Goal: Task Accomplishment & Management: Complete application form

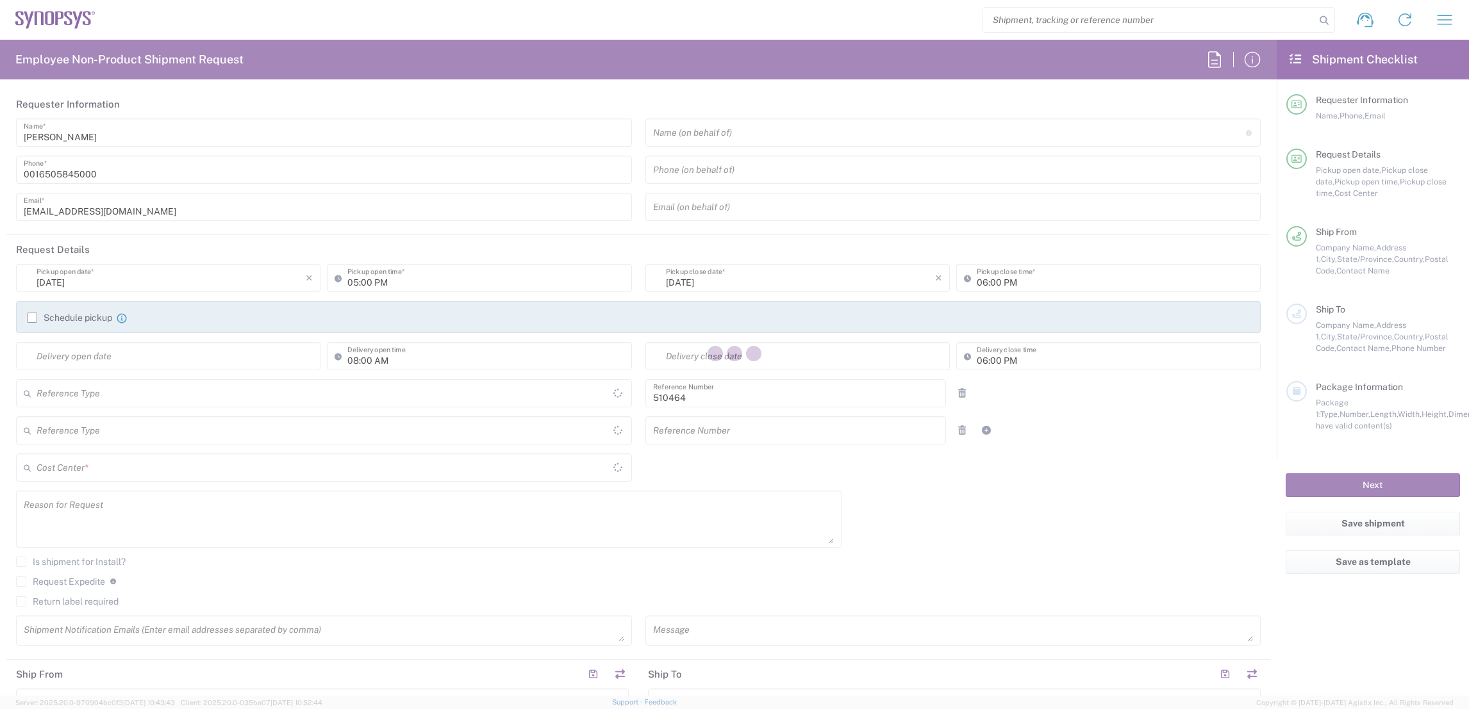
type input "Department"
type input "US01, SG, MSIP2, R&D 510464"
type input "Oregon"
type input "United States"
type input "Delivered at Place"
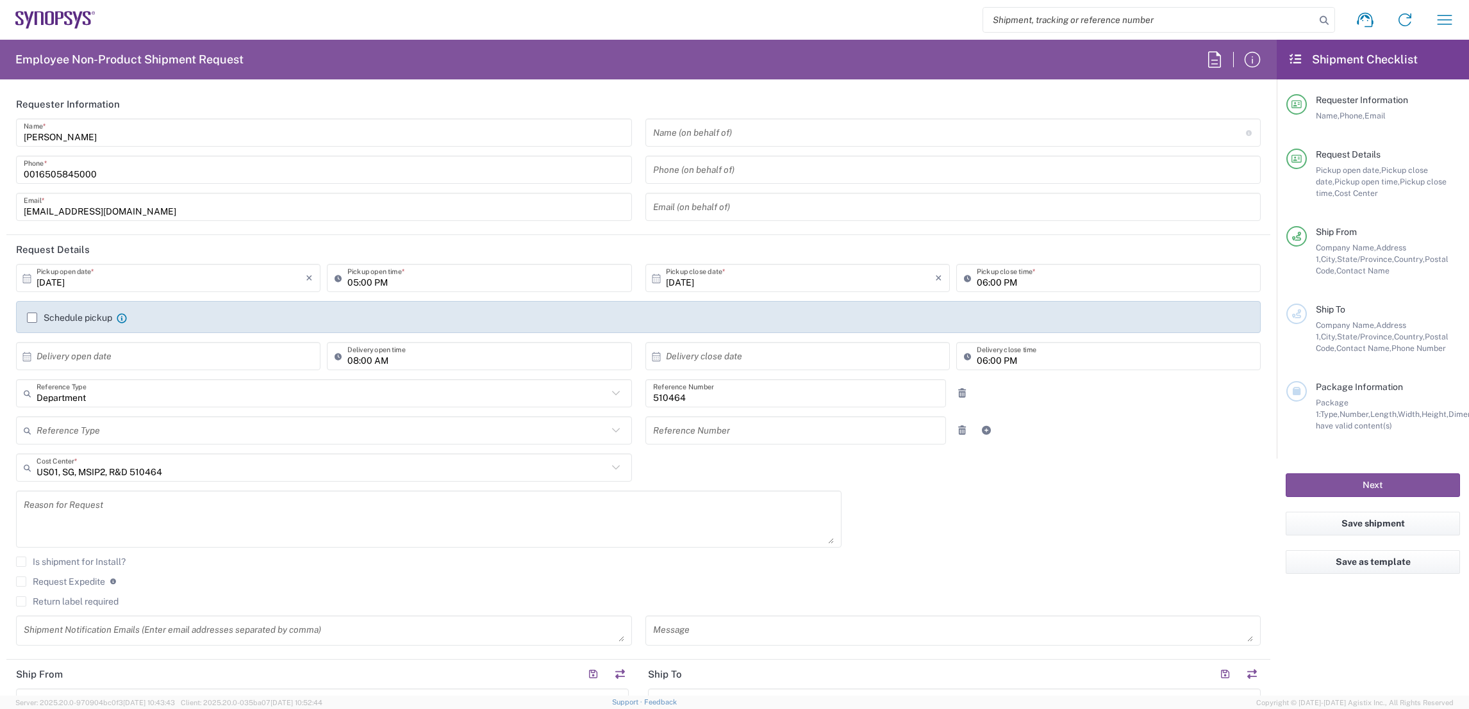
type input "Hillsboro US03"
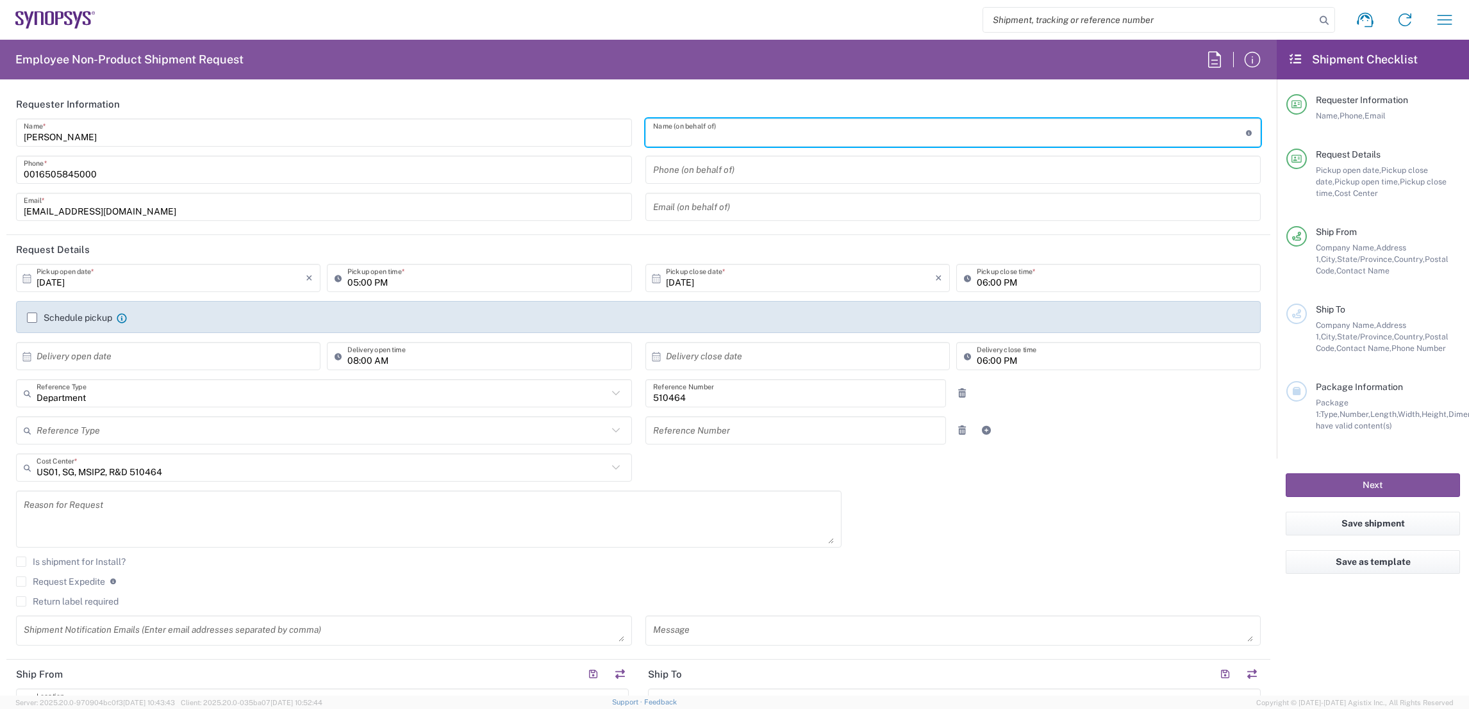
click at [670, 128] on input "text" at bounding box center [949, 133] width 593 height 22
paste input "Miguel Andrade"
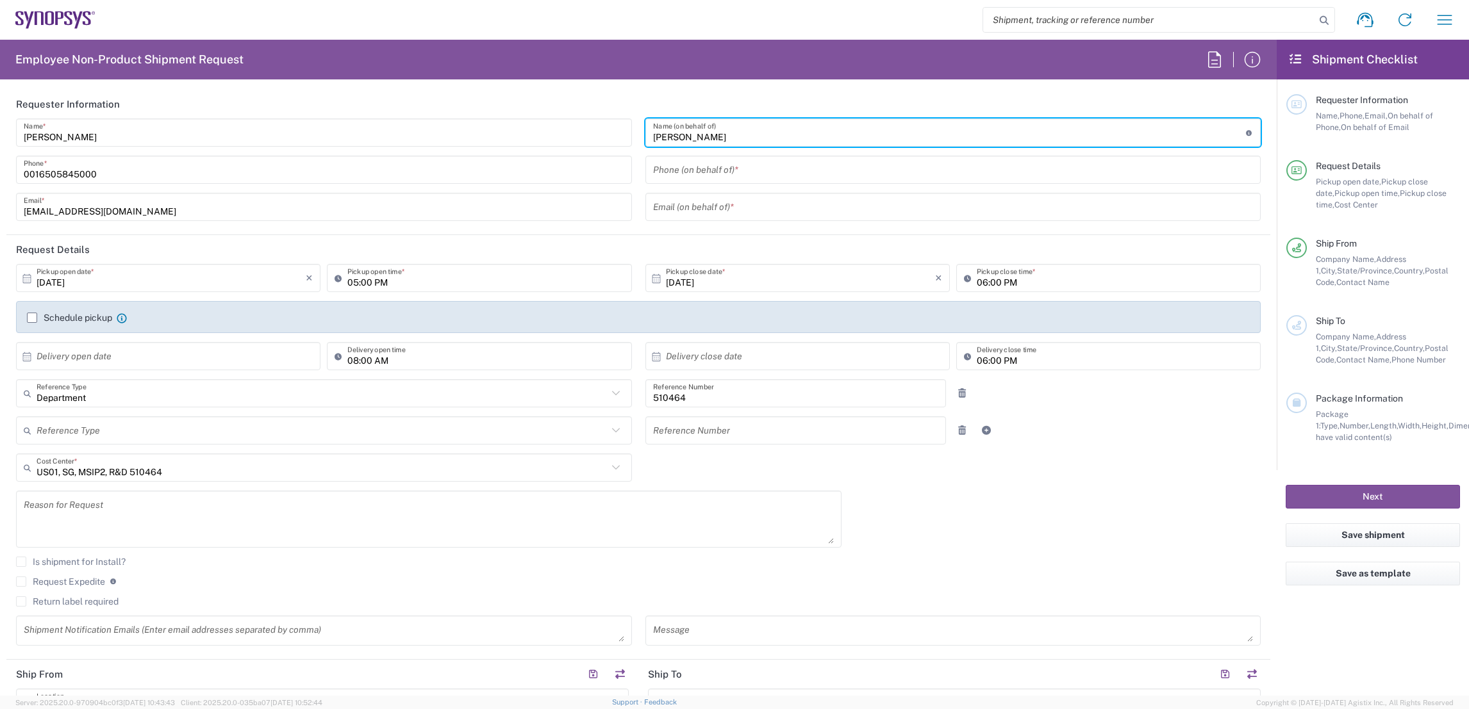
type input "Miguel Andrade"
click at [680, 174] on input "tel" at bounding box center [953, 170] width 600 height 22
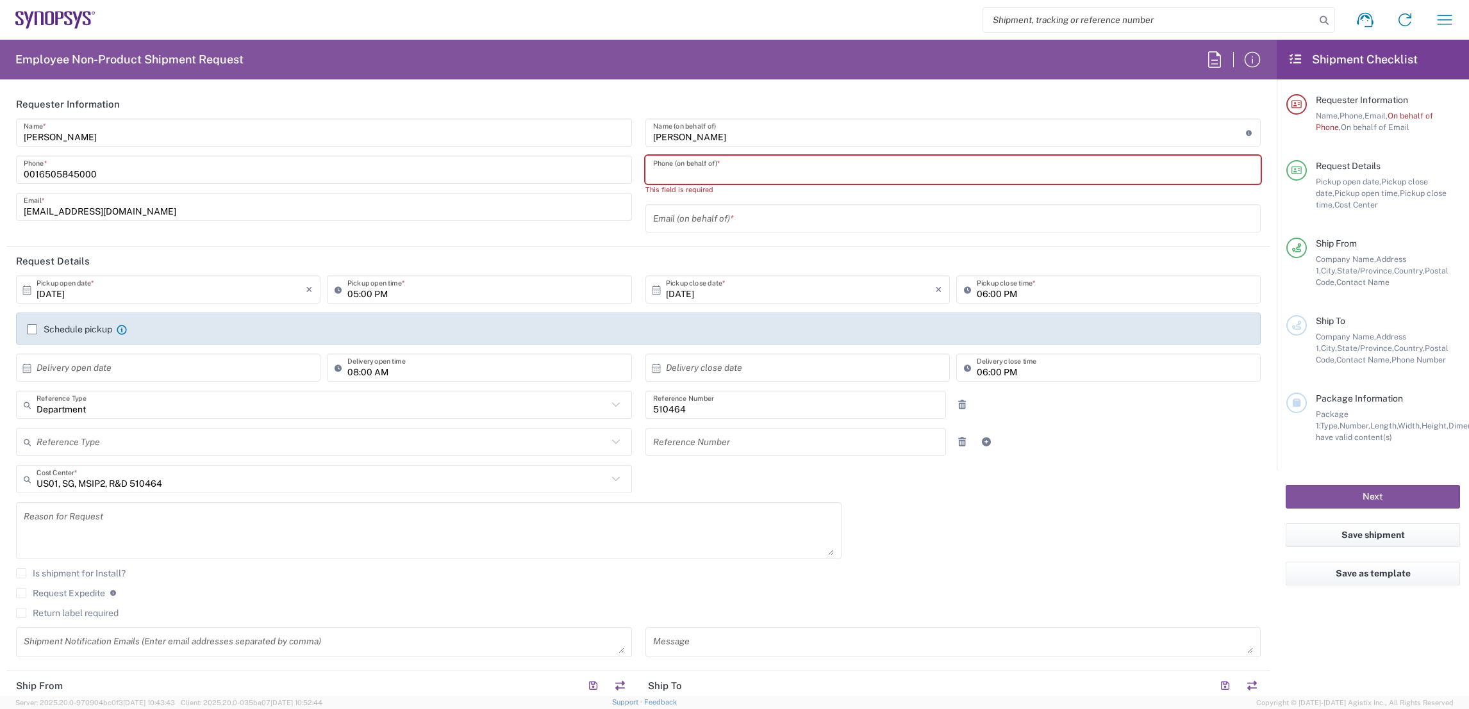
click at [680, 163] on input "tel" at bounding box center [953, 170] width 600 height 22
paste input "351211251025"
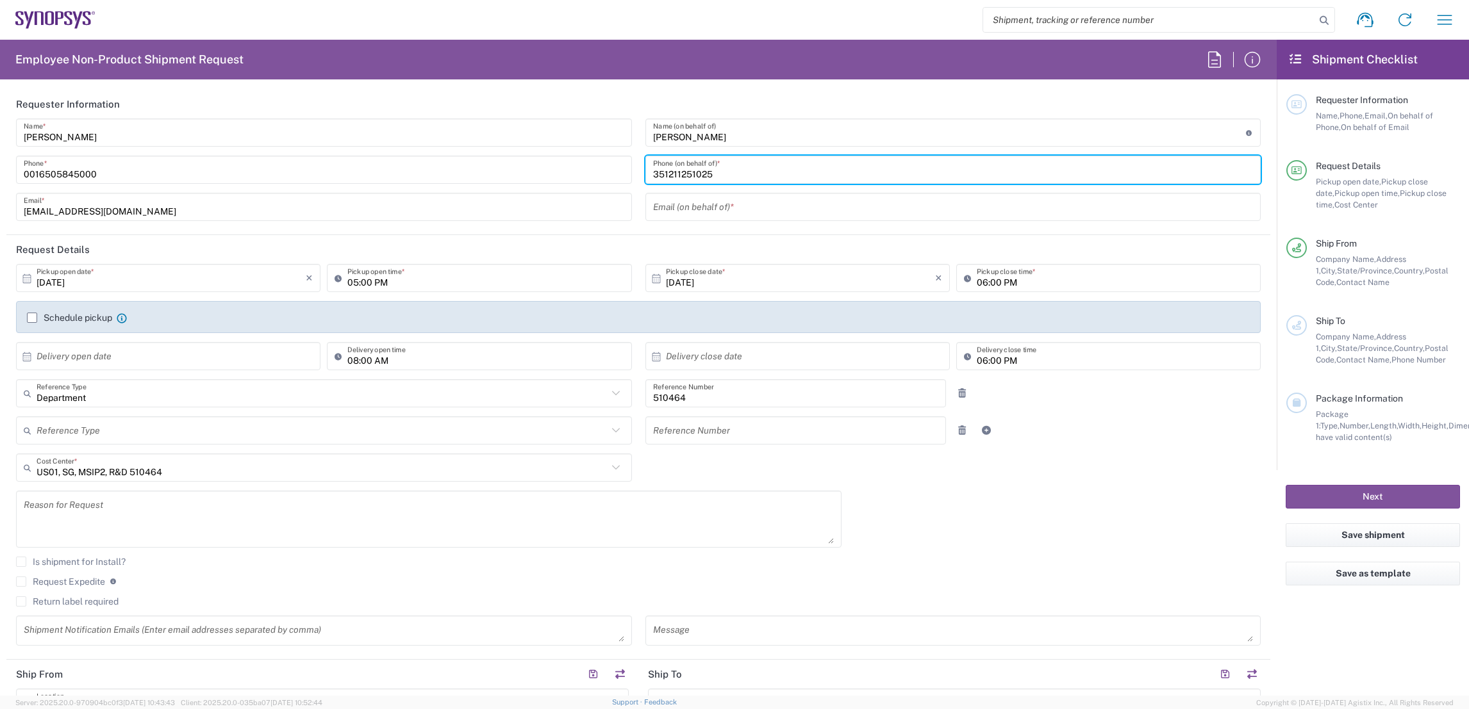
type input "351211251025"
click at [653, 197] on input "text" at bounding box center [953, 207] width 600 height 22
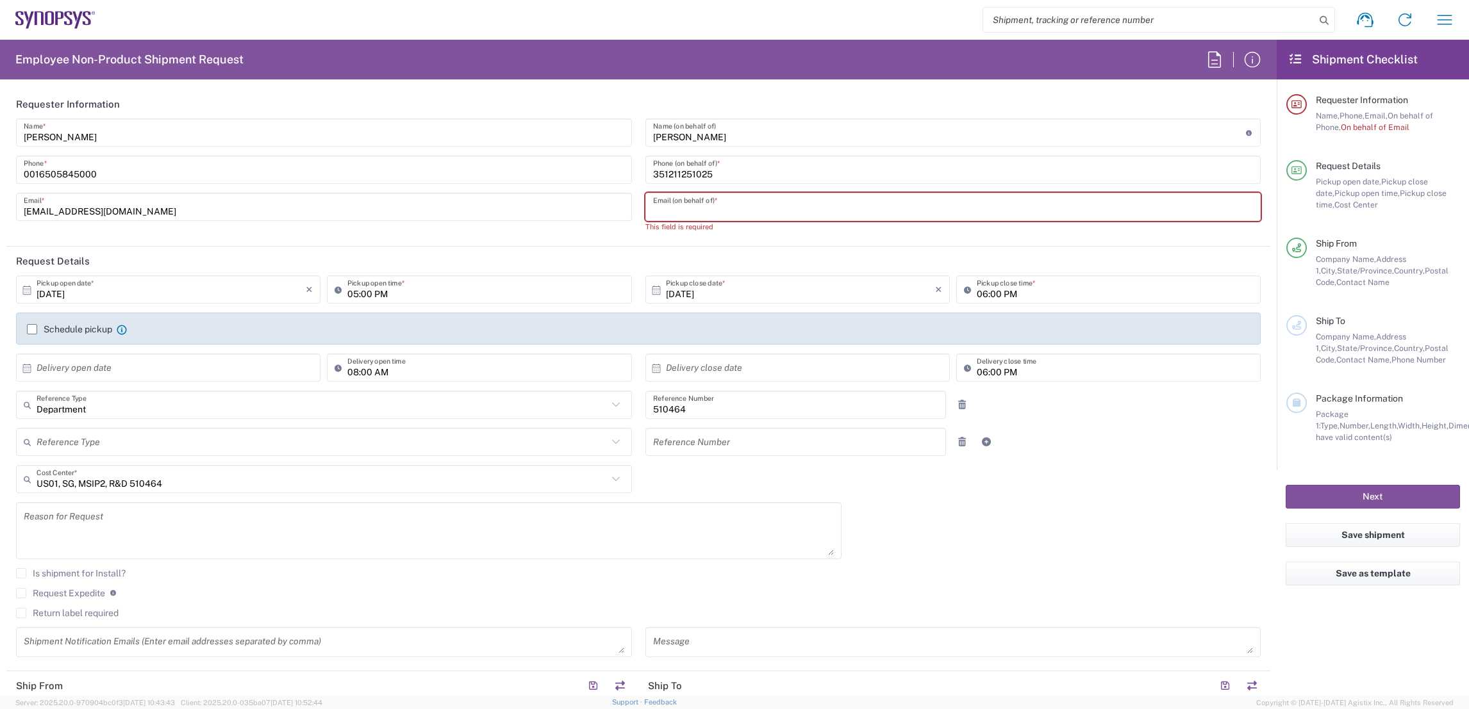
click at [686, 201] on input "text" at bounding box center [953, 207] width 600 height 22
paste input "mandrade@synopsys.com"
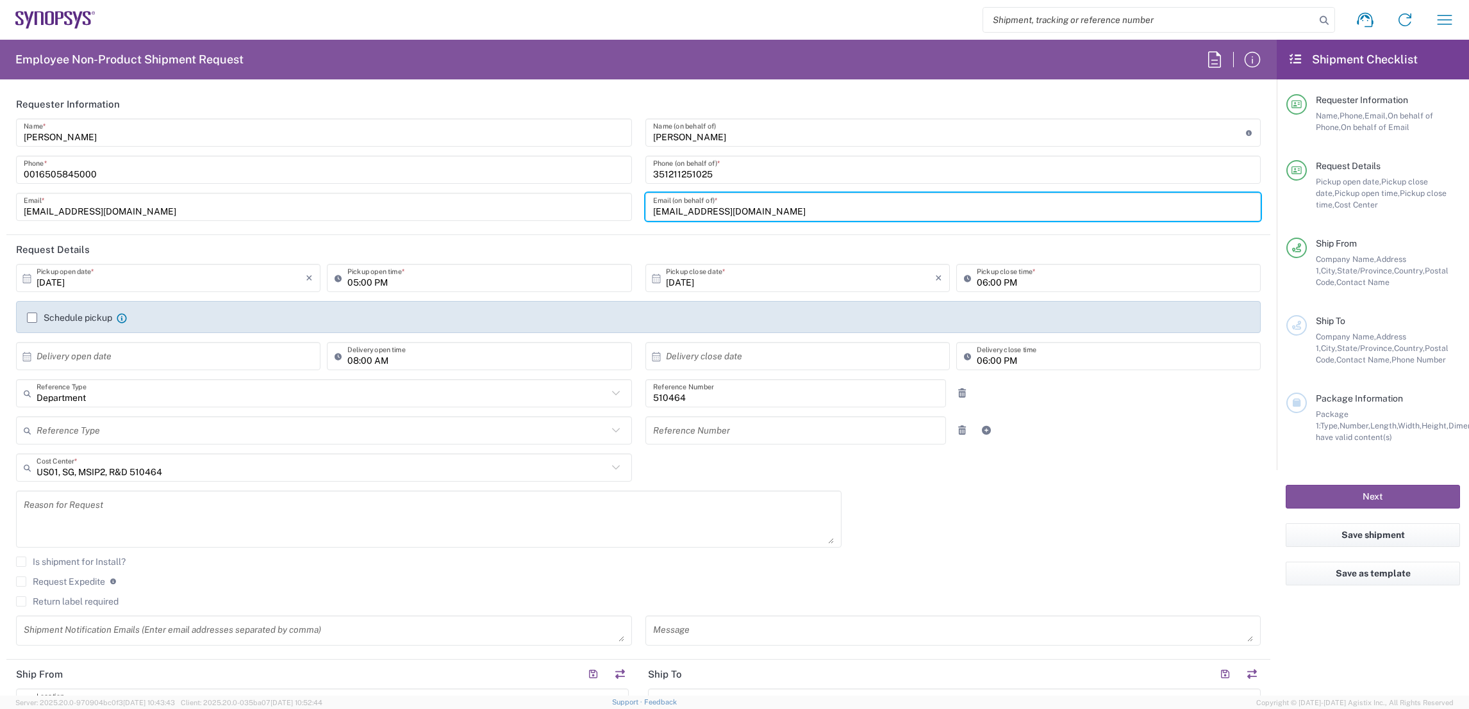
type input "mandrade@synopsys.com"
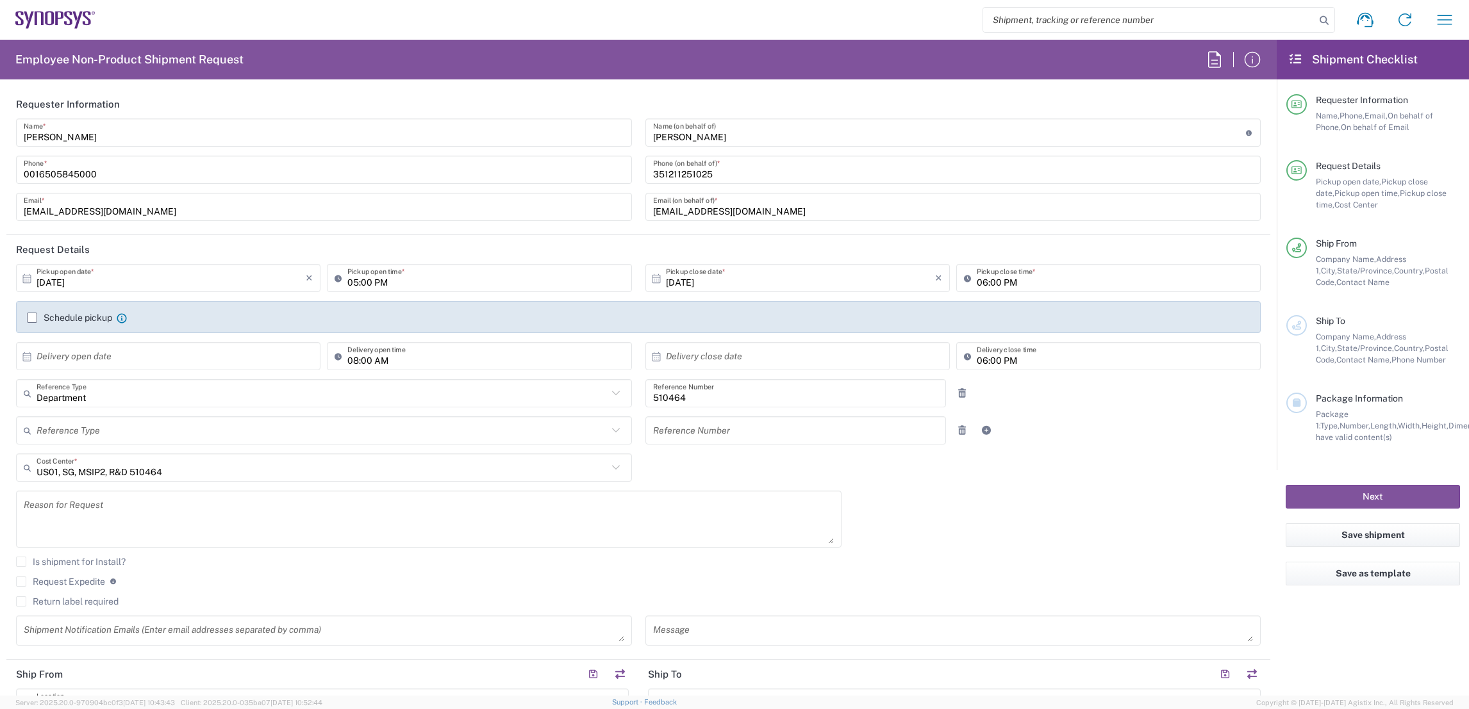
click at [1052, 547] on div "10/02/2025 × Pickup open date * Cancel Apply 05:00 PM Pickup open time * 10/02/…" at bounding box center [639, 459] width 1258 height 391
click at [35, 318] on label "Schedule pickup" at bounding box center [69, 318] width 85 height 10
click at [32, 318] on input "Schedule pickup" at bounding box center [32, 318] width 0 height 0
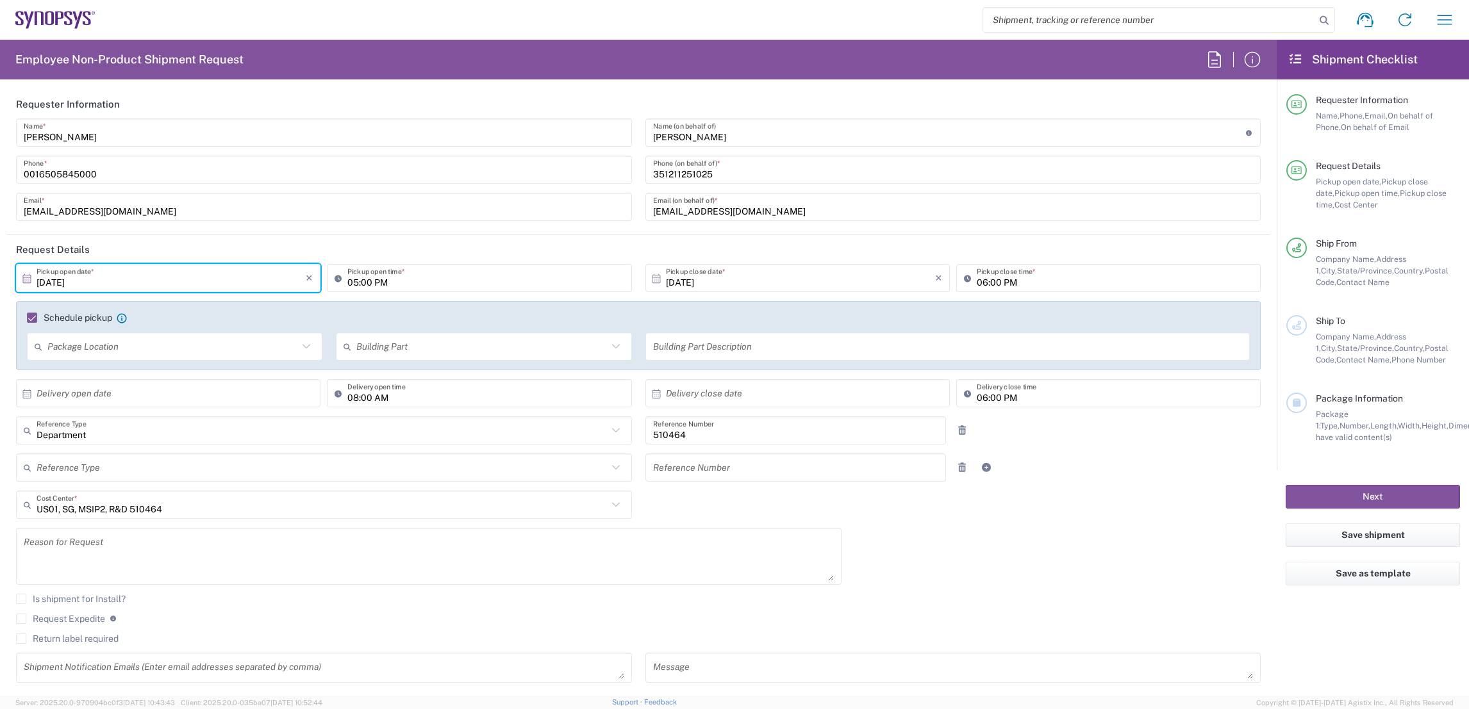
click at [128, 284] on input "10/02/2025" at bounding box center [171, 278] width 269 height 22
click at [203, 341] on span "3" at bounding box center [206, 340] width 19 height 18
type input "10/03/2025"
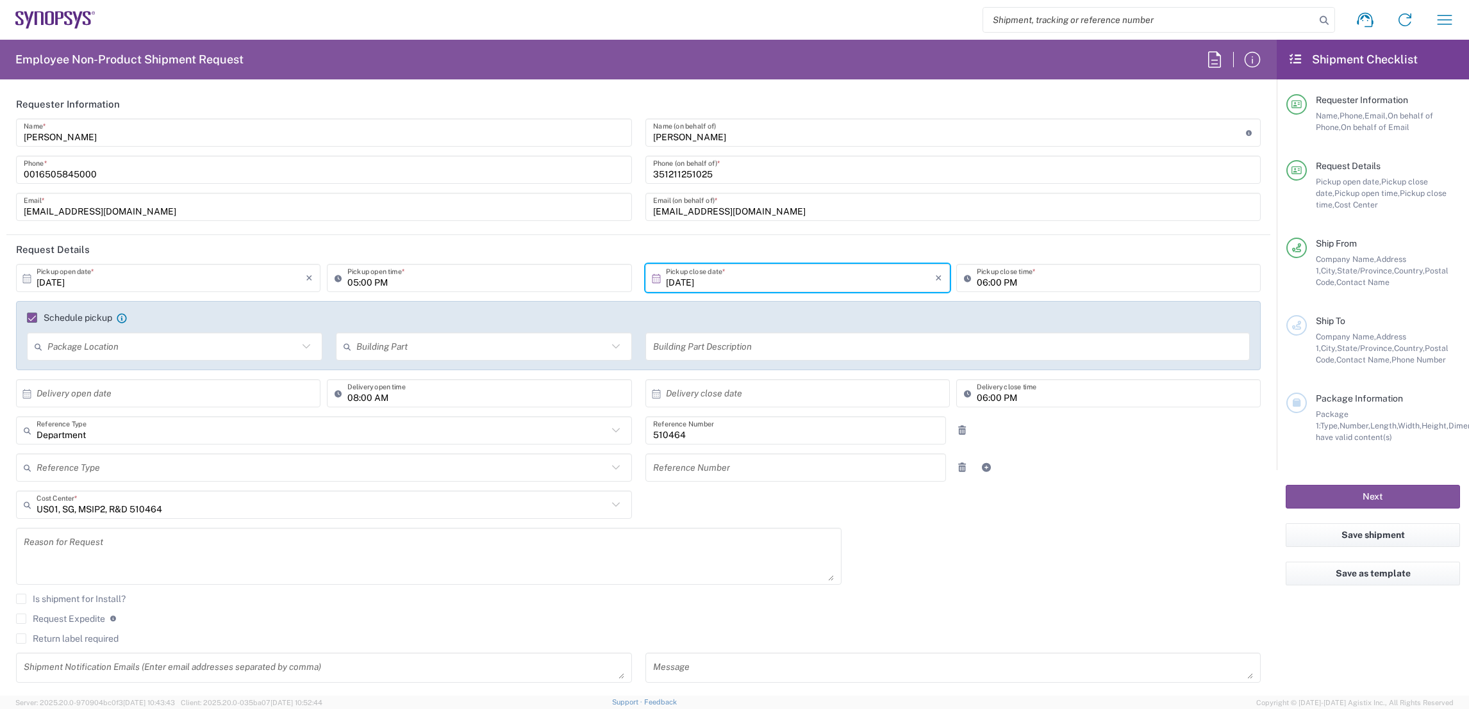
click at [352, 284] on input "05:00 PM" at bounding box center [485, 278] width 276 height 22
type input "03:00 PM"
click at [733, 272] on input "10/03/2025" at bounding box center [800, 278] width 269 height 22
click at [831, 235] on header "Request Details" at bounding box center [638, 249] width 1264 height 29
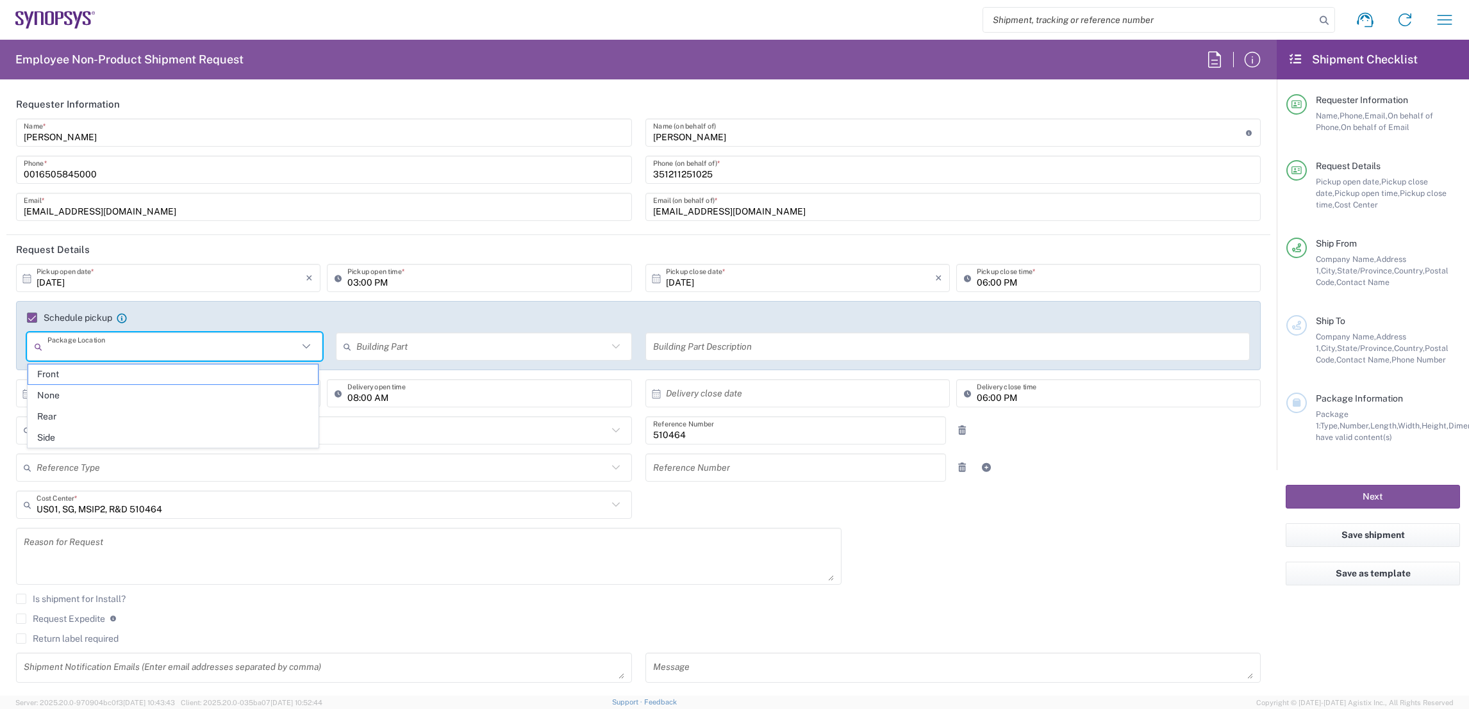
click at [113, 350] on input "text" at bounding box center [172, 347] width 251 height 22
click at [89, 370] on span "Front" at bounding box center [172, 375] width 289 height 20
type input "Front"
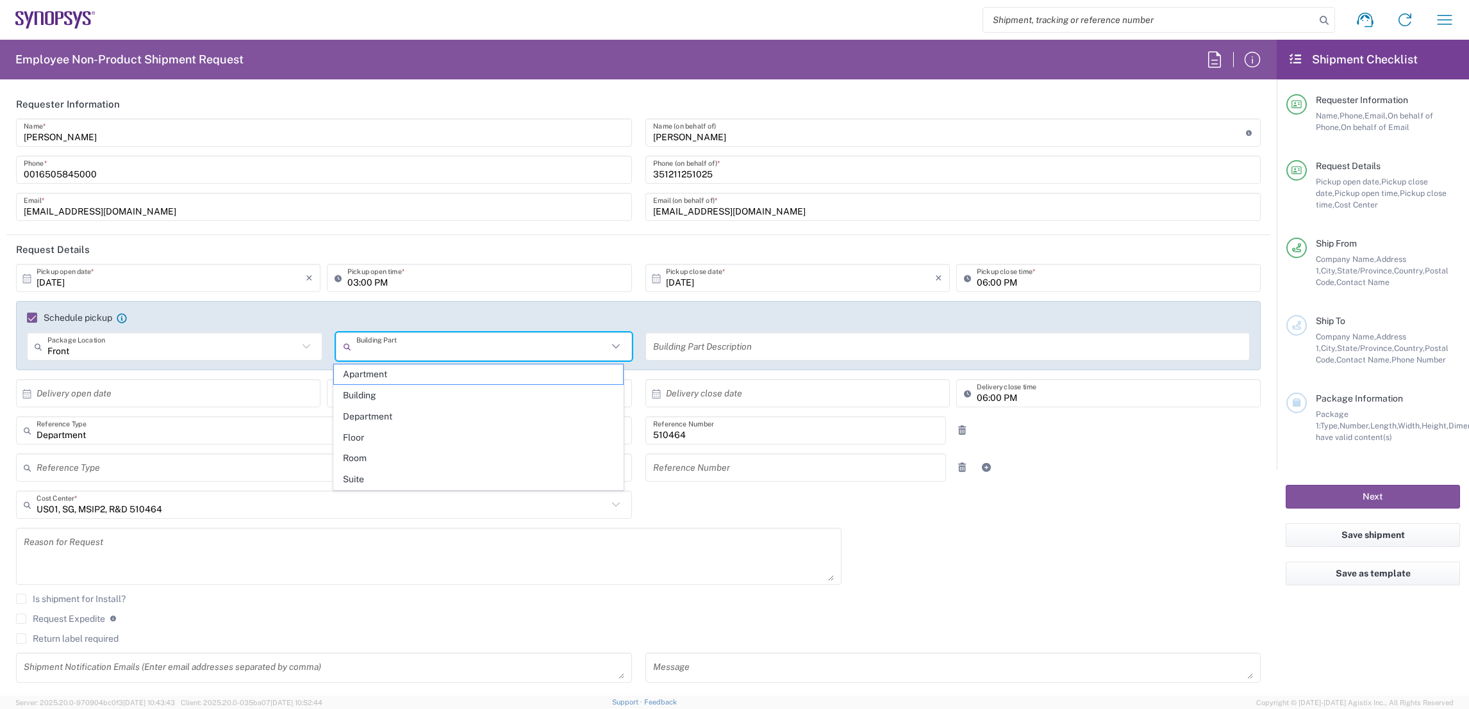
click at [356, 350] on input "text" at bounding box center [481, 347] width 251 height 22
click at [399, 482] on span "Suite" at bounding box center [478, 480] width 289 height 20
type input "Suite"
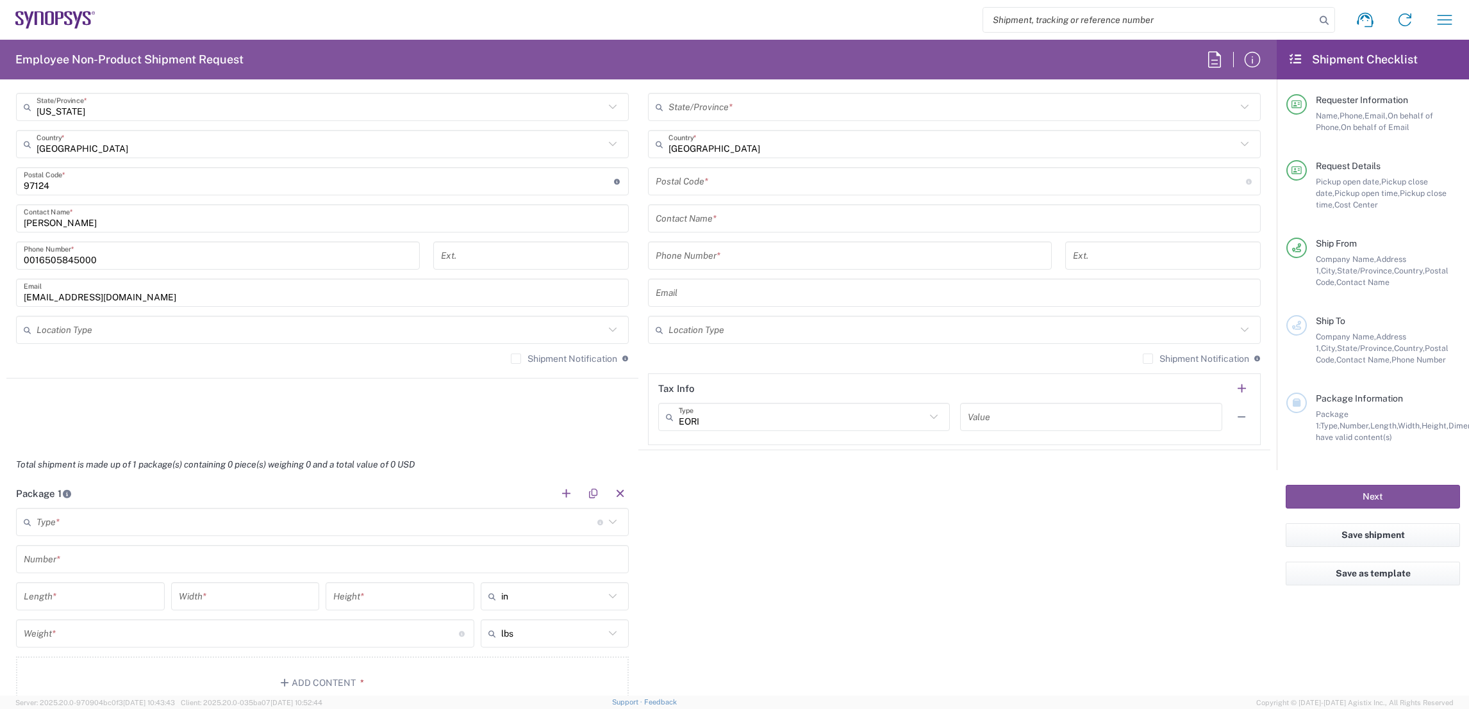
scroll to position [530, 0]
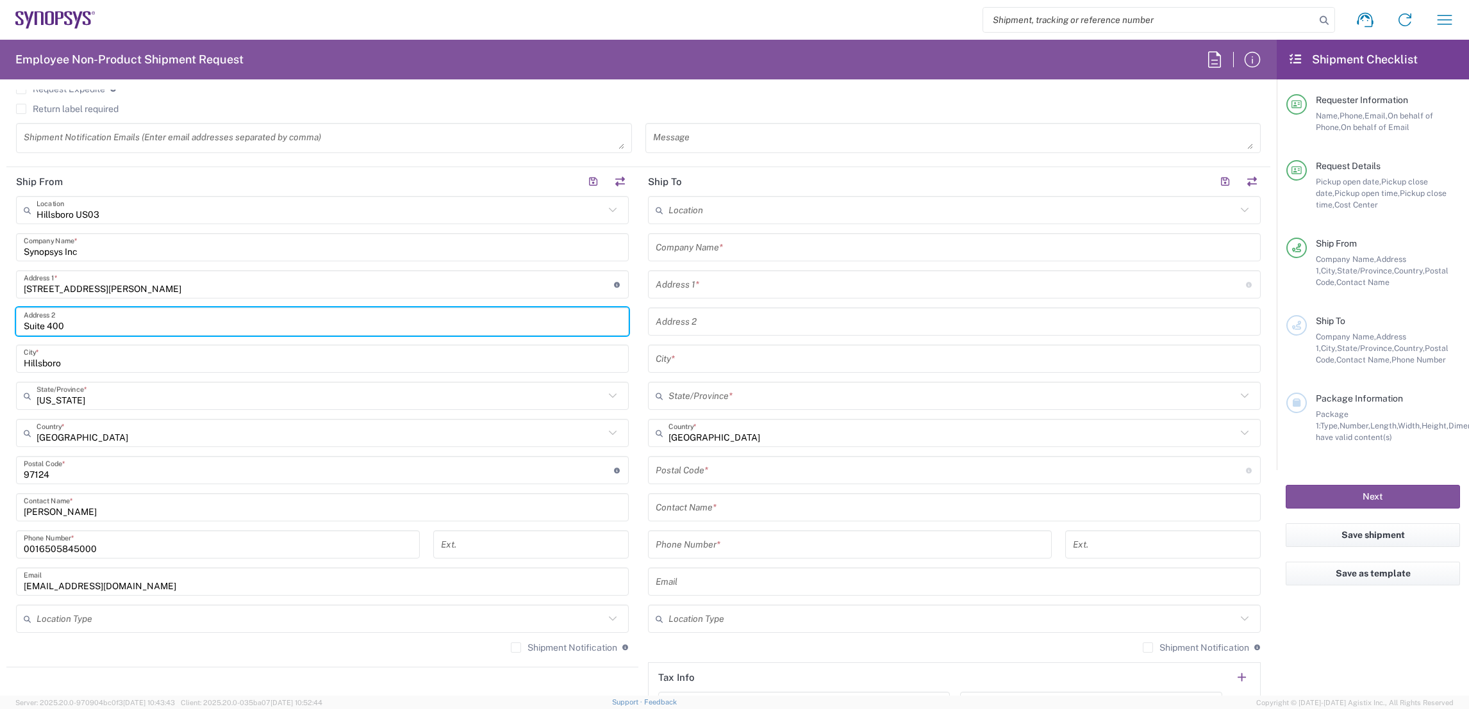
drag, startPoint x: 89, startPoint y: 322, endPoint x: -4, endPoint y: 318, distance: 93.0
click at [0, 318] on html "Shipment request Shipment tracking Employee non-product shipment request My shi…" at bounding box center [734, 354] width 1469 height 709
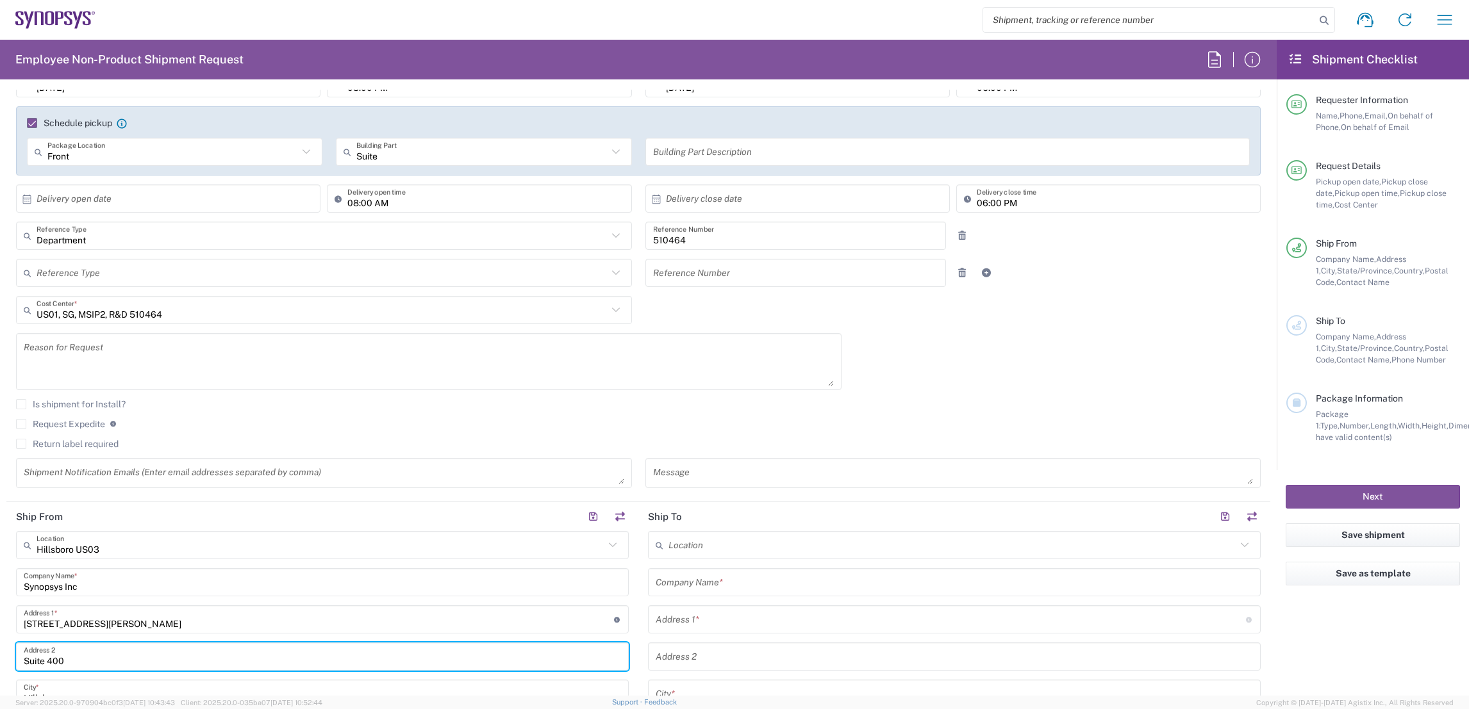
scroll to position [0, 0]
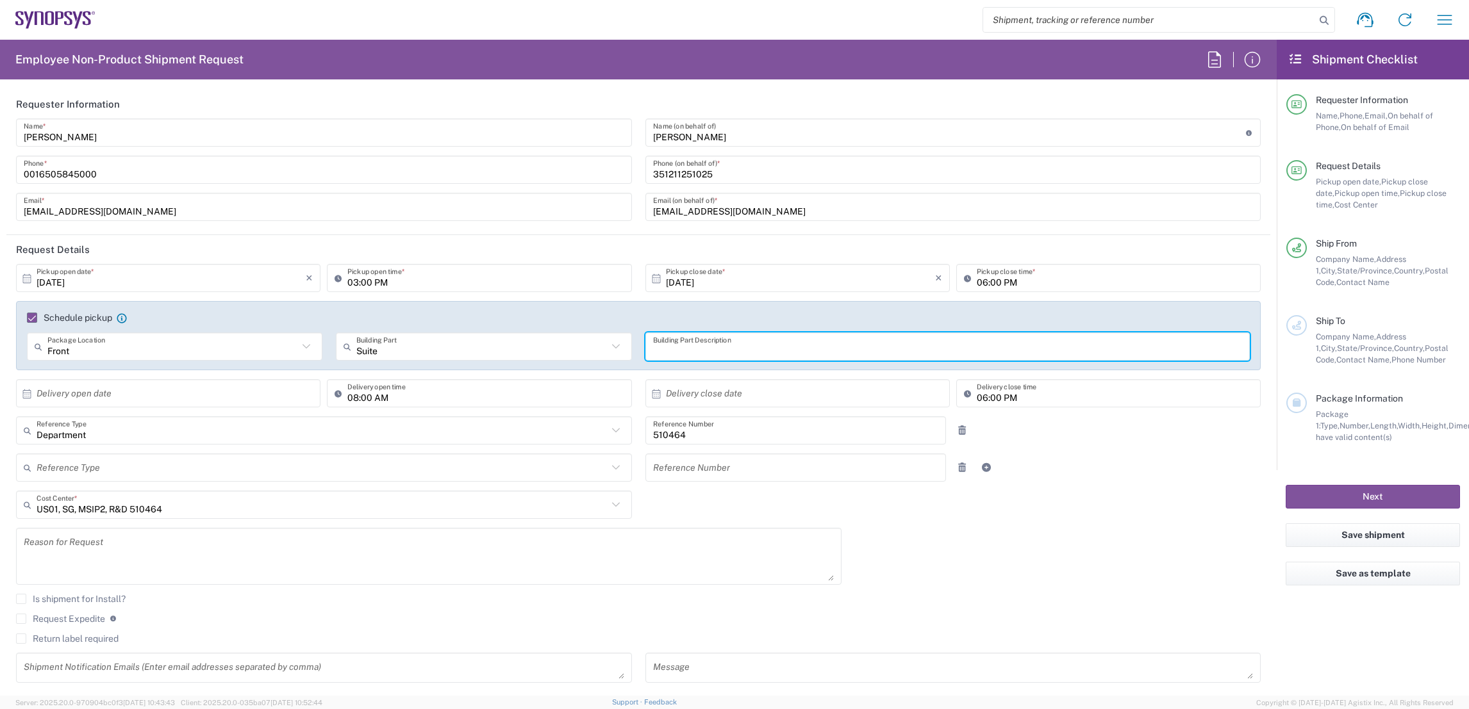
click at [679, 343] on input "text" at bounding box center [948, 347] width 590 height 22
paste input "Suite 400"
type input "Suite 400"
click at [80, 396] on input "text" at bounding box center [171, 394] width 269 height 22
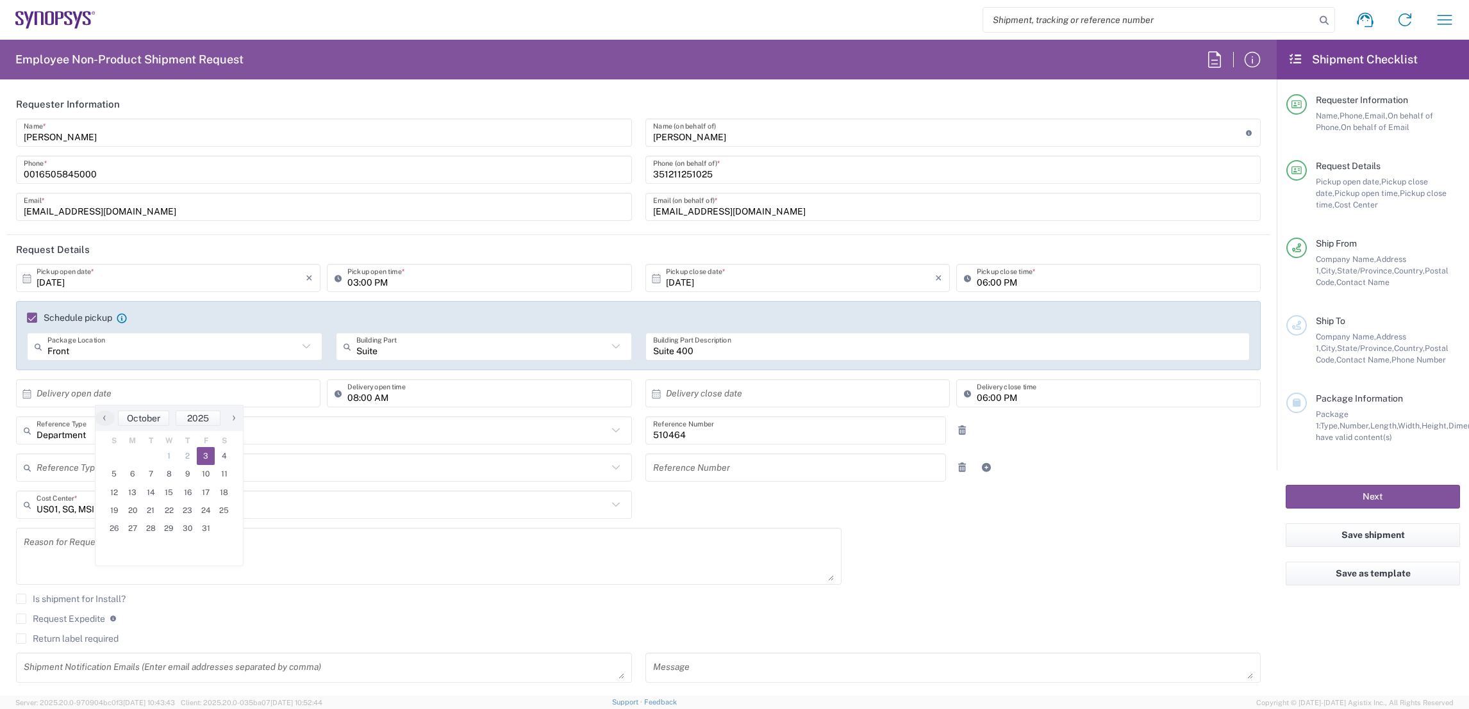
click at [211, 457] on span "3" at bounding box center [206, 456] width 19 height 18
type input "10/03/2025"
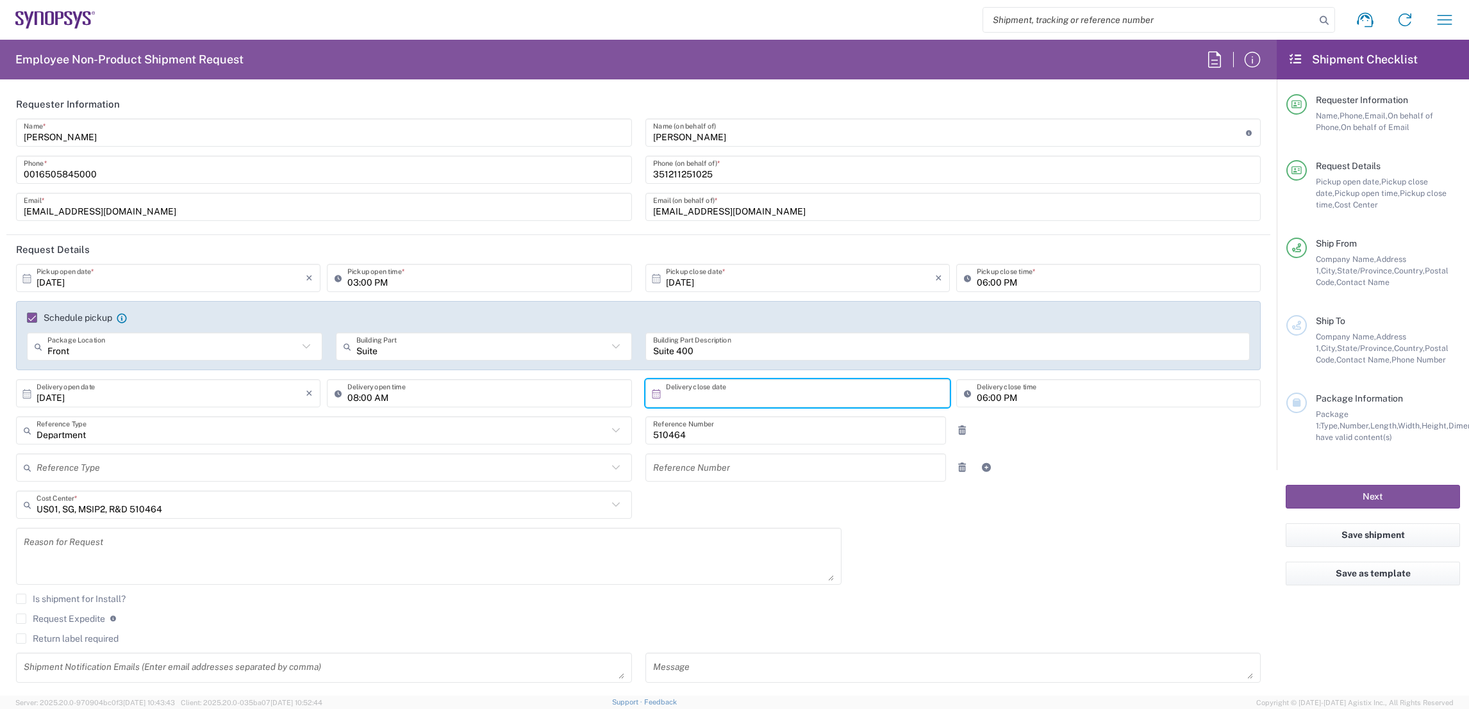
click at [720, 396] on input "text" at bounding box center [800, 394] width 269 height 22
click at [756, 477] on span "6" at bounding box center [754, 474] width 19 height 18
type input "10/06/2025"
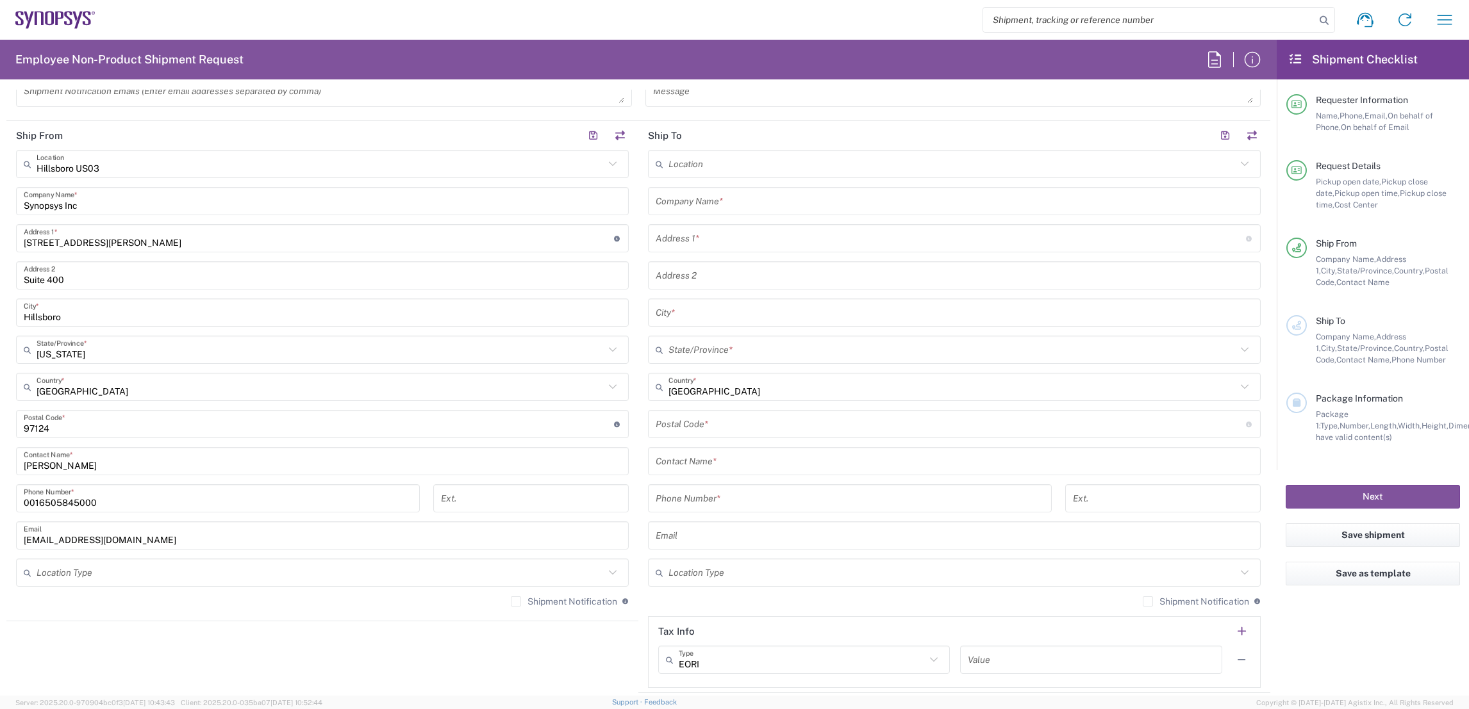
scroll to position [864, 0]
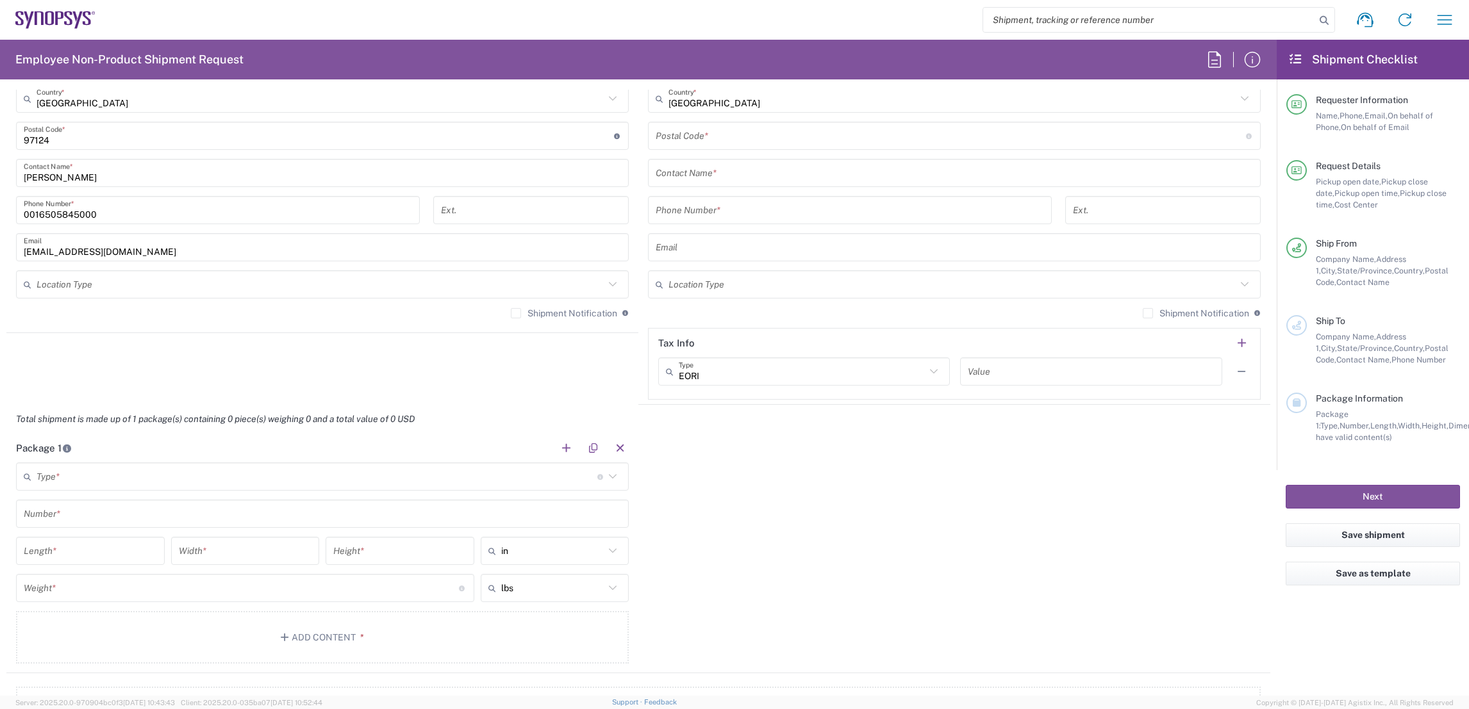
click at [185, 481] on input "text" at bounding box center [317, 477] width 561 height 22
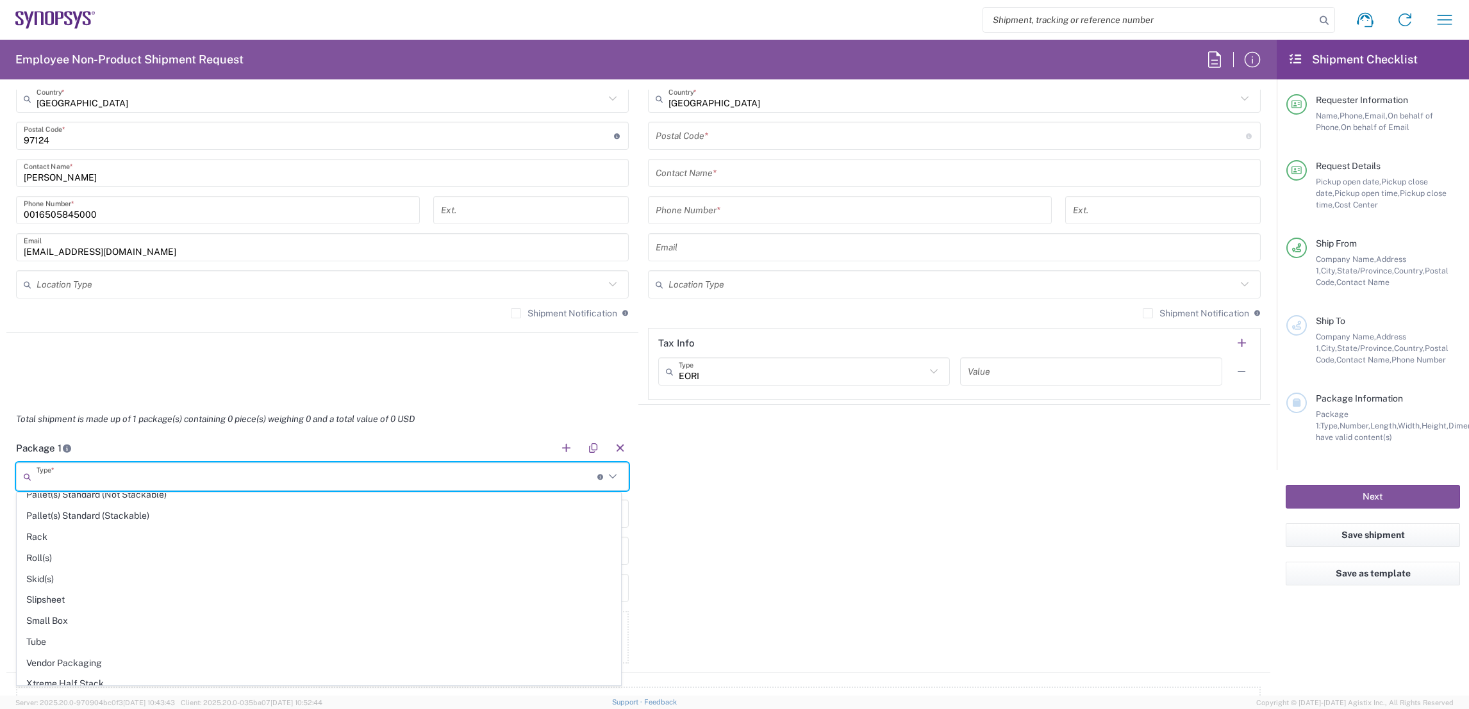
scroll to position [616, 0]
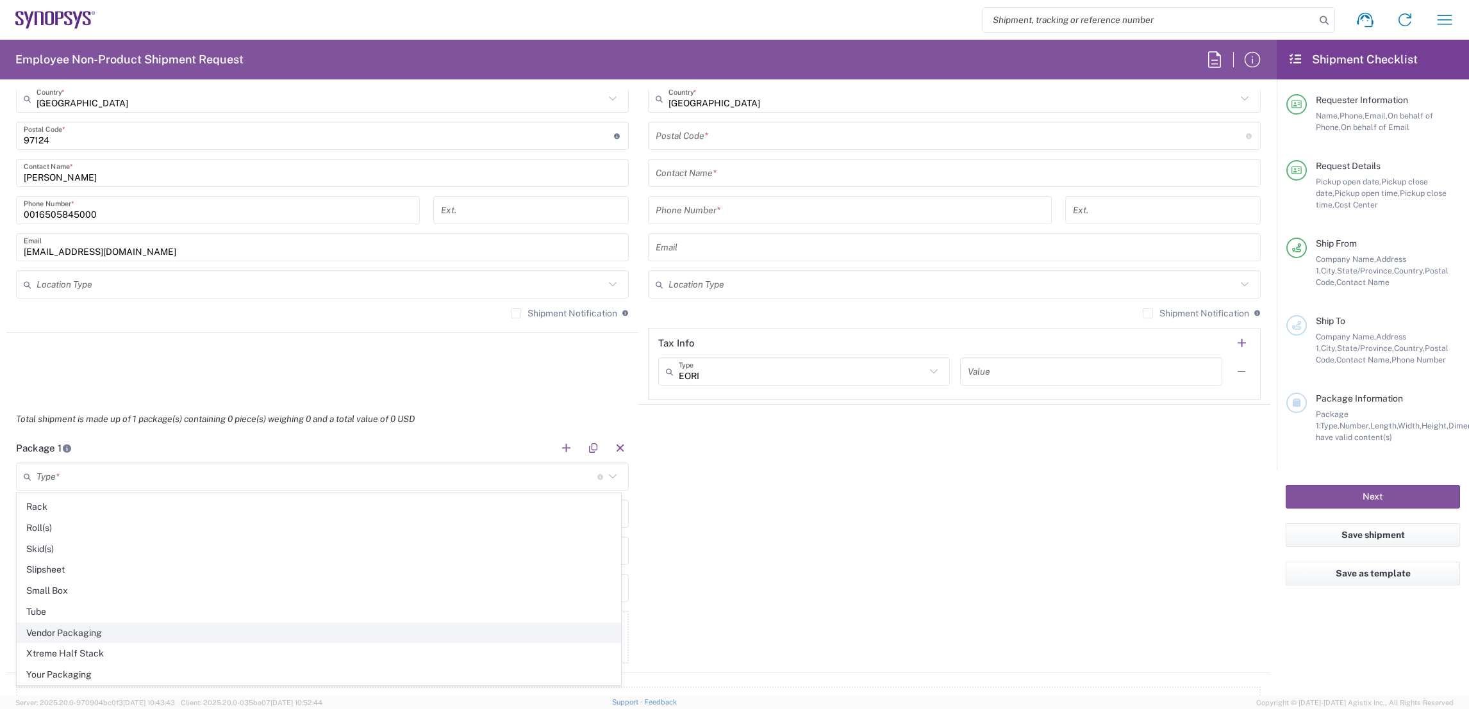
click at [83, 635] on span "Vendor Packaging" at bounding box center [318, 634] width 603 height 20
type input "Vendor Packaging"
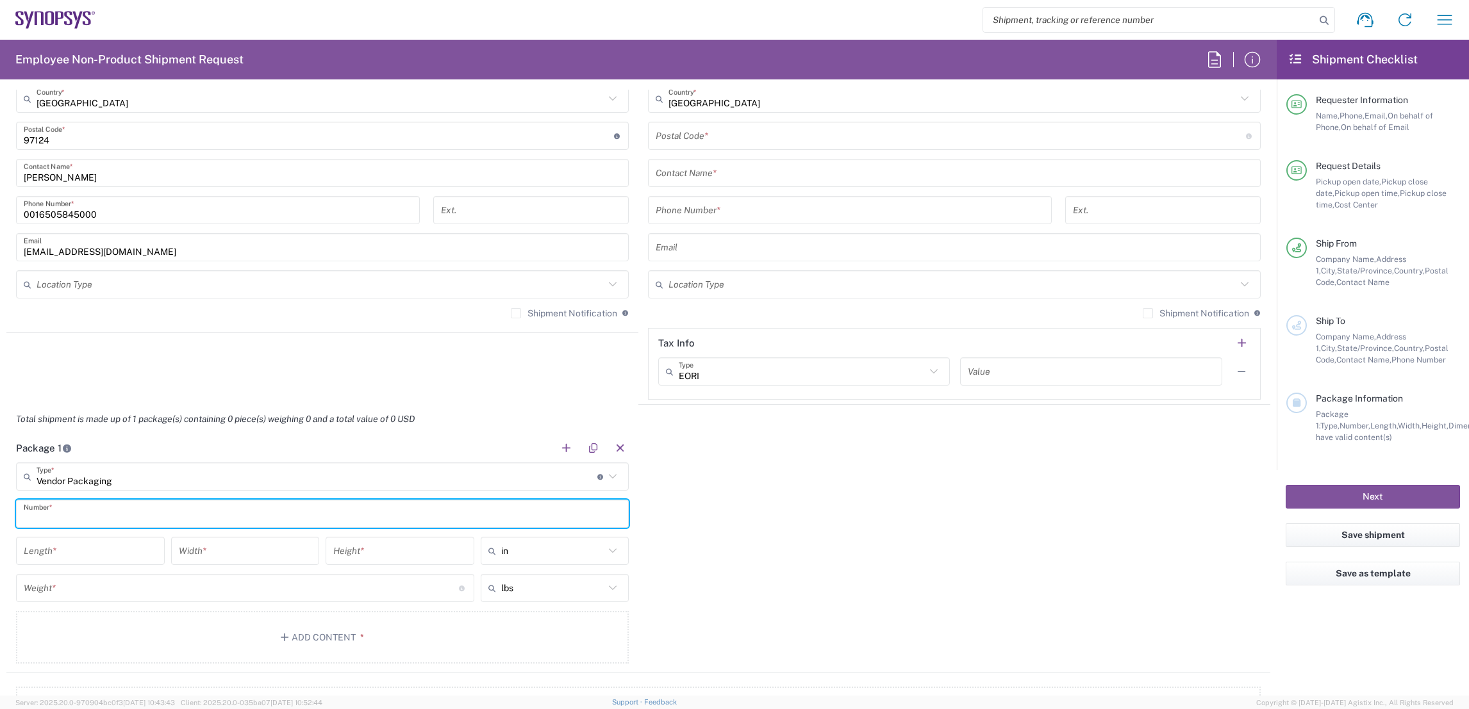
click at [119, 511] on input "text" at bounding box center [322, 514] width 597 height 22
type input "1"
click at [88, 553] on input "number" at bounding box center [90, 551] width 133 height 22
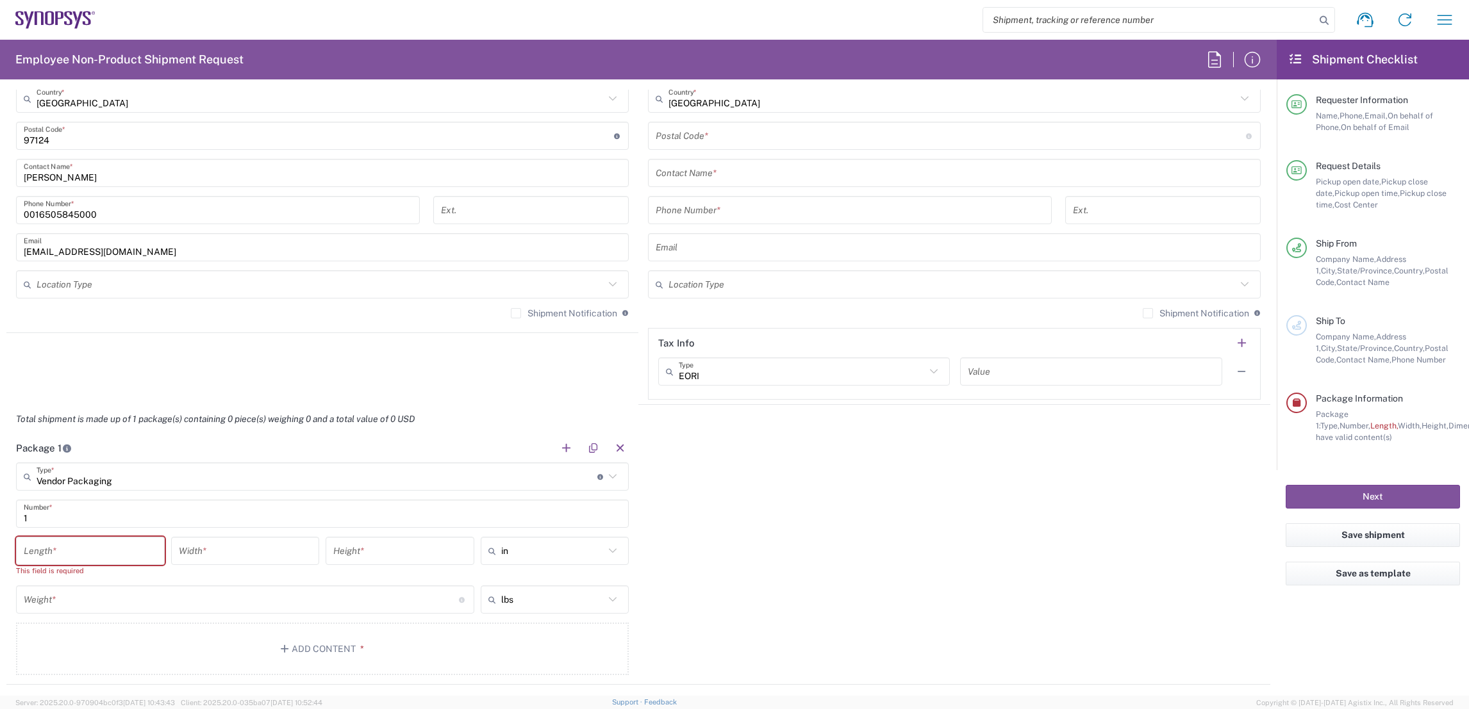
click at [94, 555] on input "number" at bounding box center [90, 551] width 133 height 22
click at [608, 550] on icon at bounding box center [612, 551] width 17 height 17
click at [551, 595] on span "cm" at bounding box center [548, 600] width 144 height 20
type input "cm"
click at [610, 605] on icon at bounding box center [612, 599] width 17 height 17
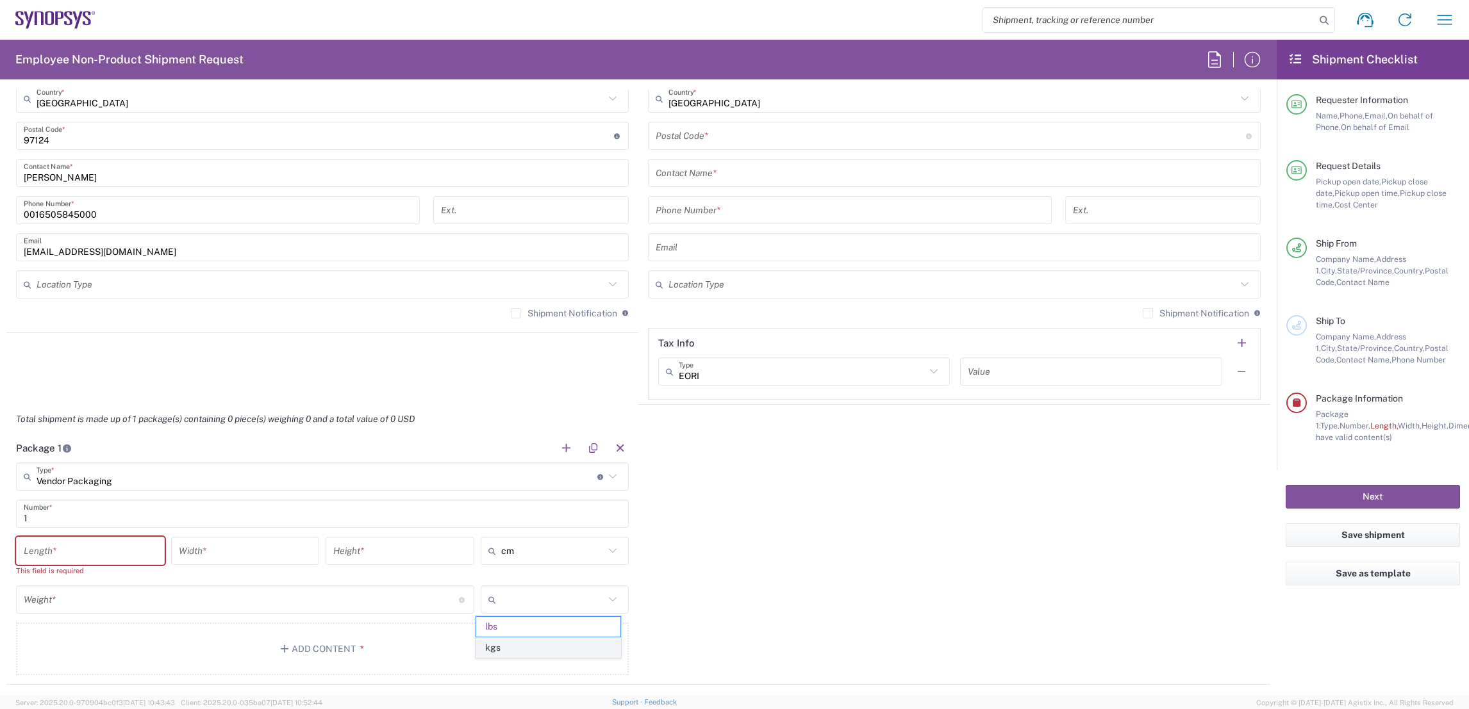
click at [534, 640] on span "kgs" at bounding box center [548, 648] width 144 height 20
type input "kgs"
click at [82, 546] on input "number" at bounding box center [90, 551] width 133 height 22
type input "38"
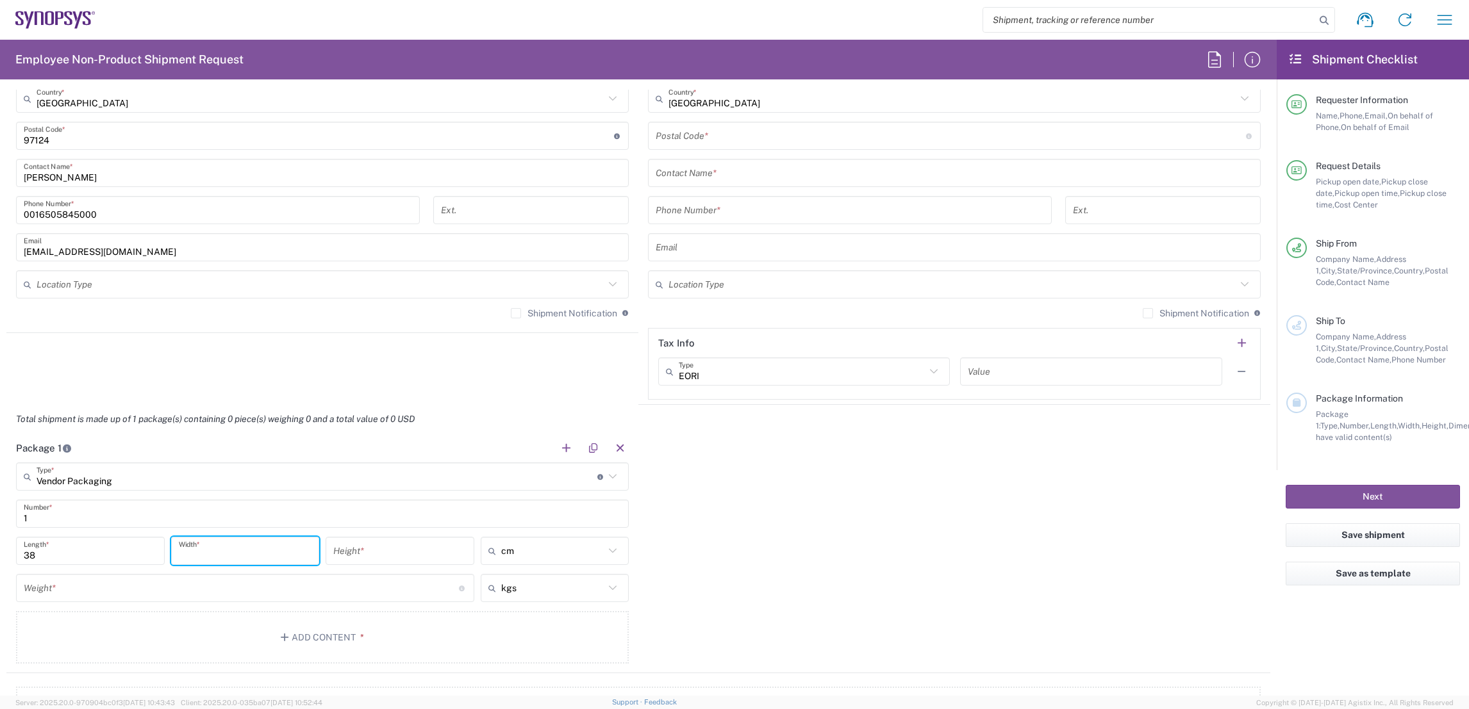
click at [229, 554] on input "number" at bounding box center [245, 551] width 133 height 22
type input "26"
click at [377, 552] on input "number" at bounding box center [399, 551] width 133 height 22
type input "24"
click at [176, 591] on input "number" at bounding box center [241, 588] width 435 height 22
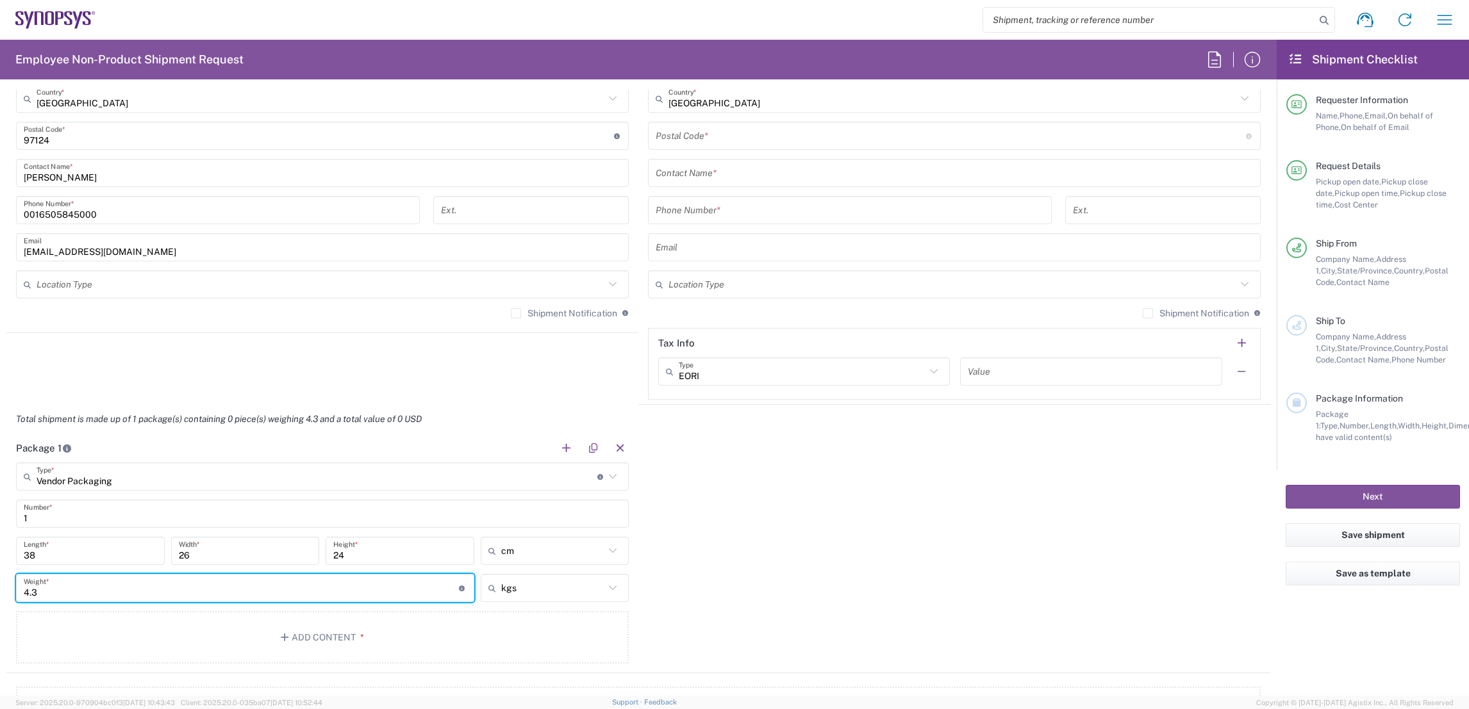
type input "4.3"
click at [613, 589] on icon at bounding box center [612, 588] width 17 height 17
type input "kgs"
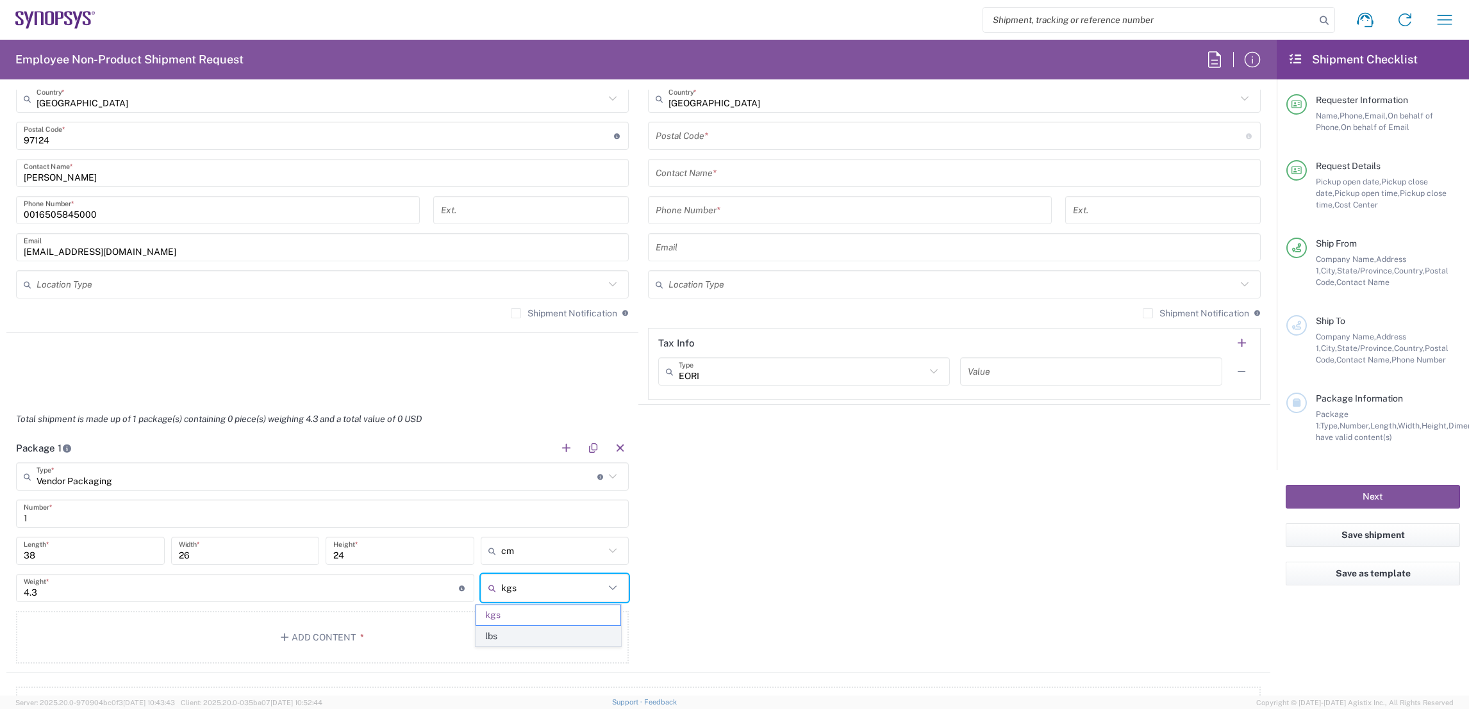
click at [537, 629] on span "lbs" at bounding box center [548, 637] width 144 height 20
type input "9.48"
type input "lbs"
click at [607, 554] on icon at bounding box center [612, 551] width 17 height 17
type input "cm"
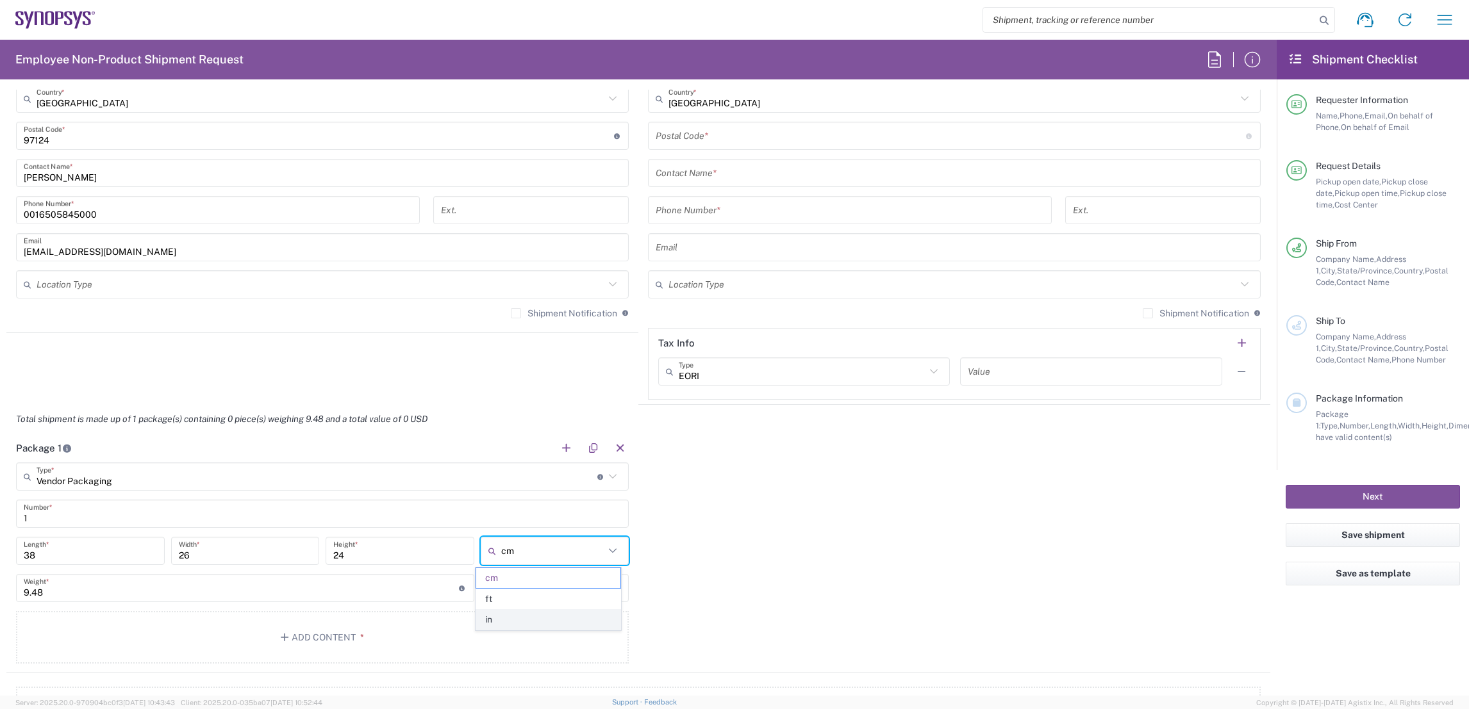
click at [498, 622] on span "in" at bounding box center [548, 620] width 144 height 20
type input "14.96"
type input "10.24"
type input "9.45"
type input "in"
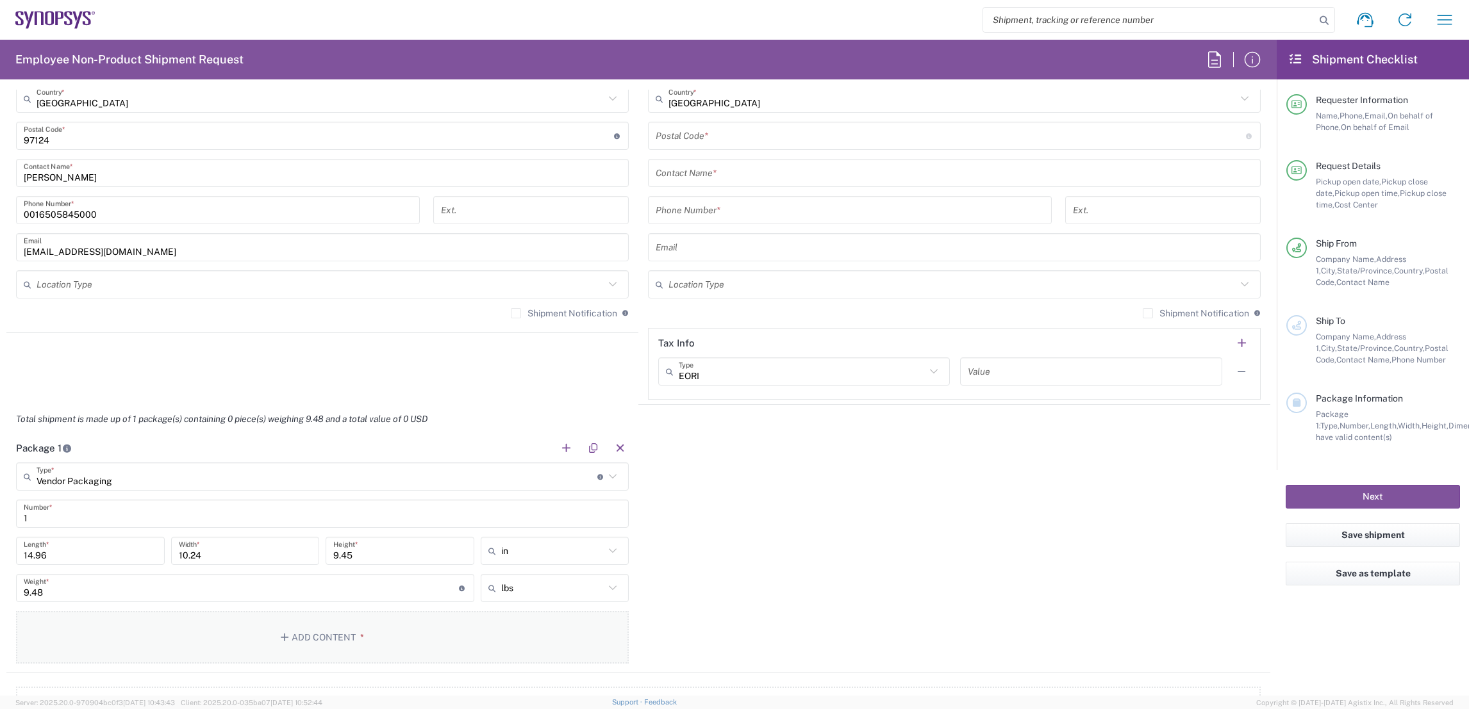
click at [306, 638] on button "Add Content *" at bounding box center [322, 637] width 613 height 53
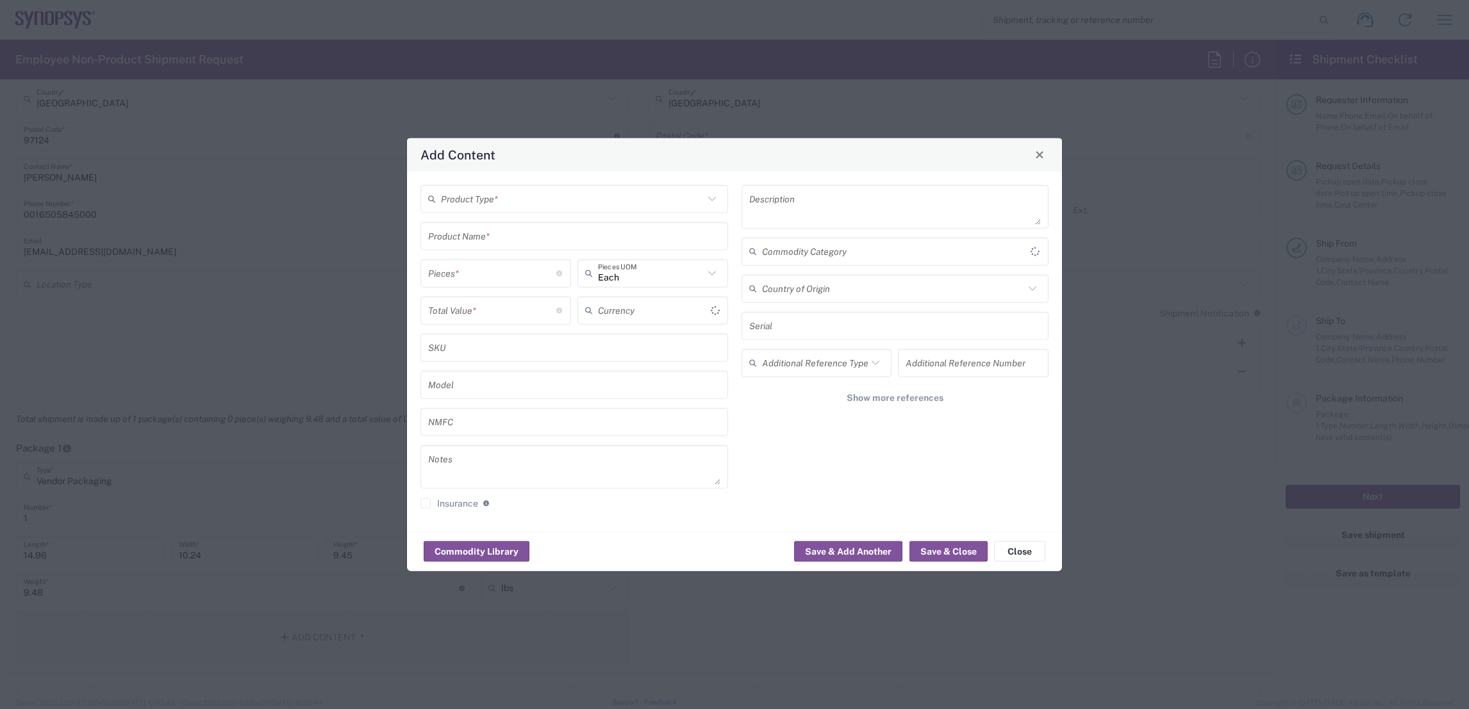
type input "US Dollar"
click at [613, 199] on input "text" at bounding box center [572, 199] width 263 height 22
click at [547, 247] on span "General Commodity" at bounding box center [574, 248] width 304 height 20
type input "General Commodity"
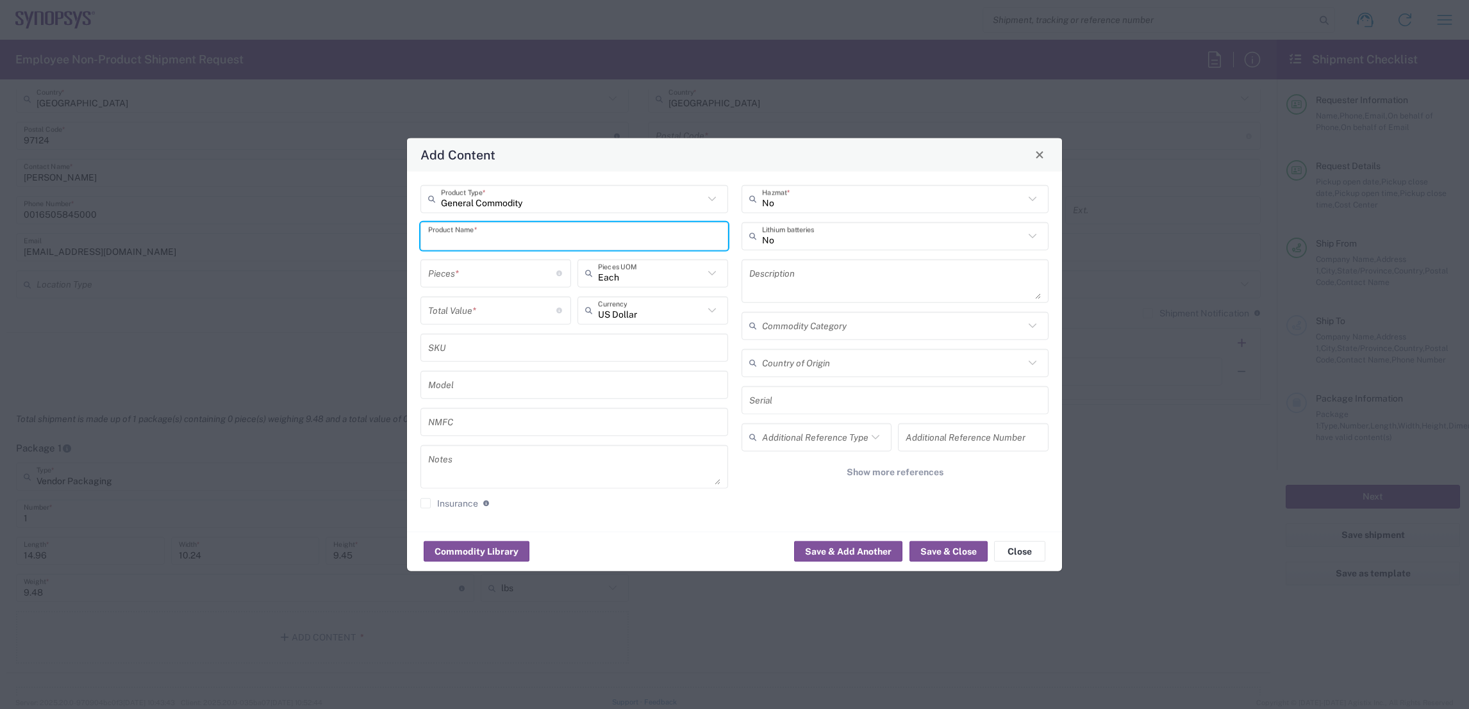
click at [514, 230] on input "text" at bounding box center [574, 236] width 292 height 22
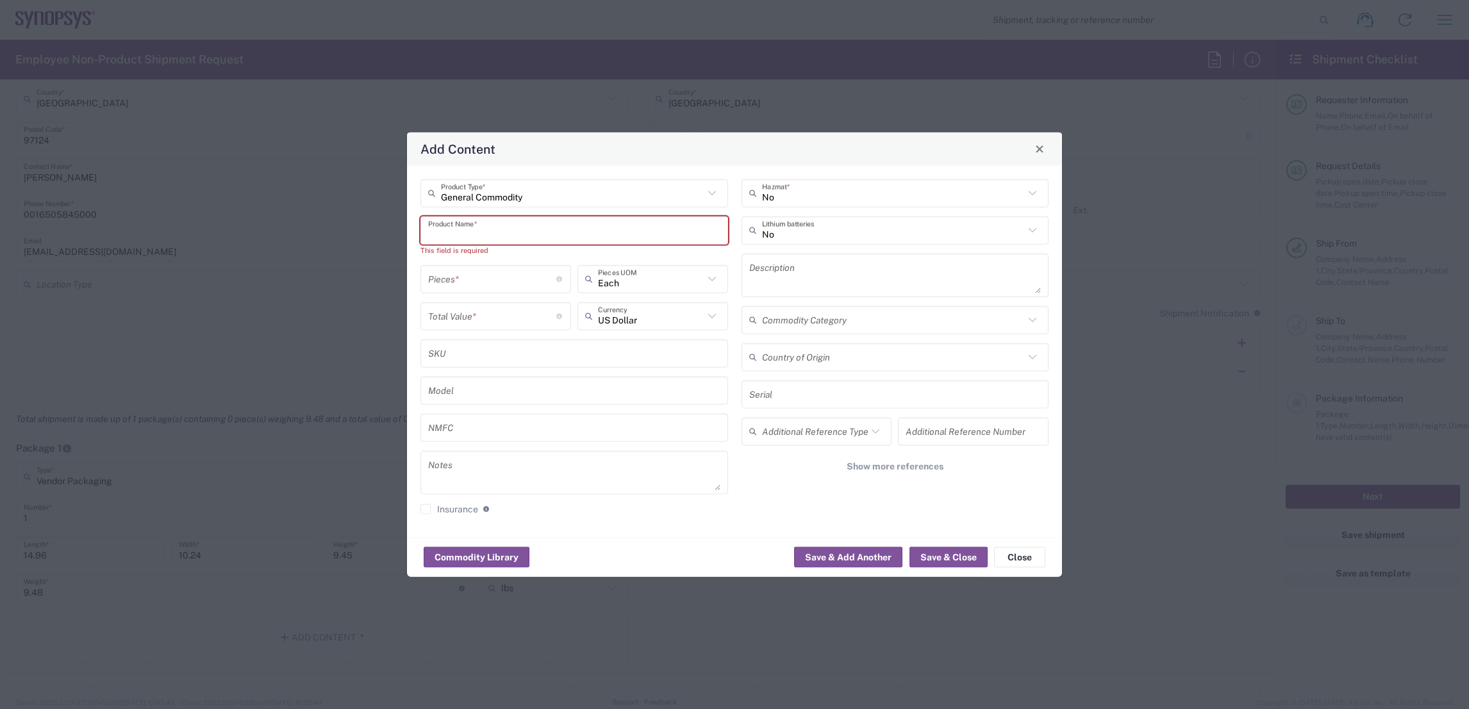
click at [490, 235] on input "text" at bounding box center [574, 230] width 292 height 22
paste input "N418 substrates"
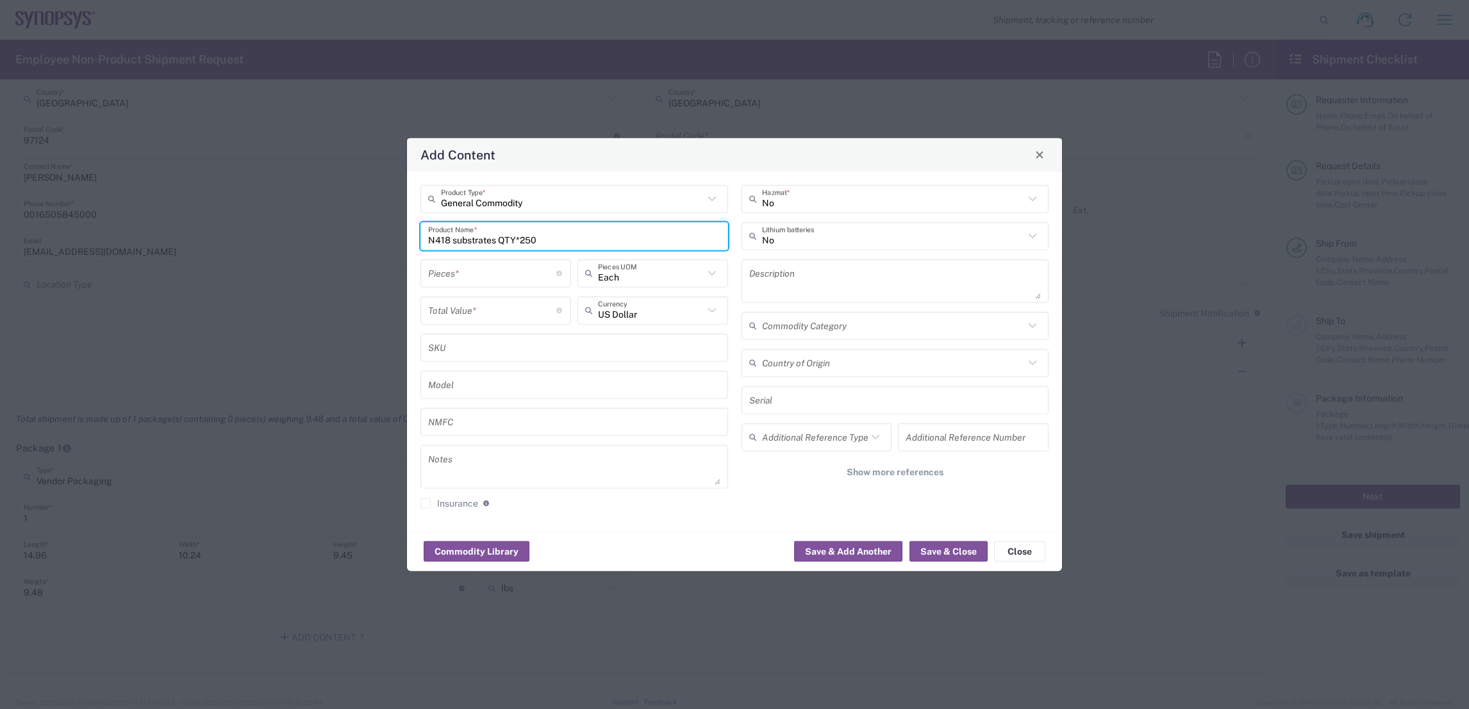
type input "N418 substrates QTY*250"
click at [498, 276] on input "number" at bounding box center [492, 273] width 128 height 22
type input "1"
type input "250"
click at [444, 319] on input "number" at bounding box center [492, 310] width 128 height 22
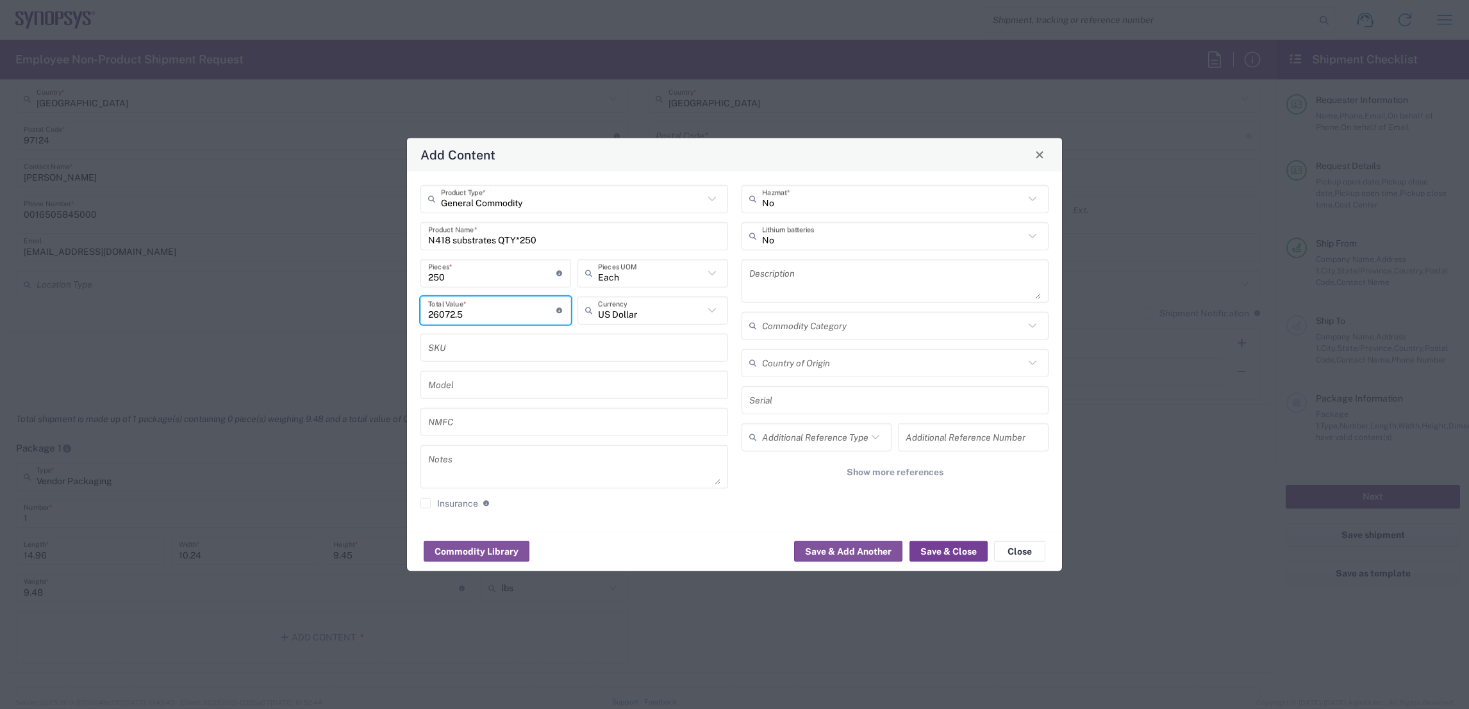
type input "26072.5"
click at [933, 550] on button "Save & Close" at bounding box center [948, 551] width 78 height 21
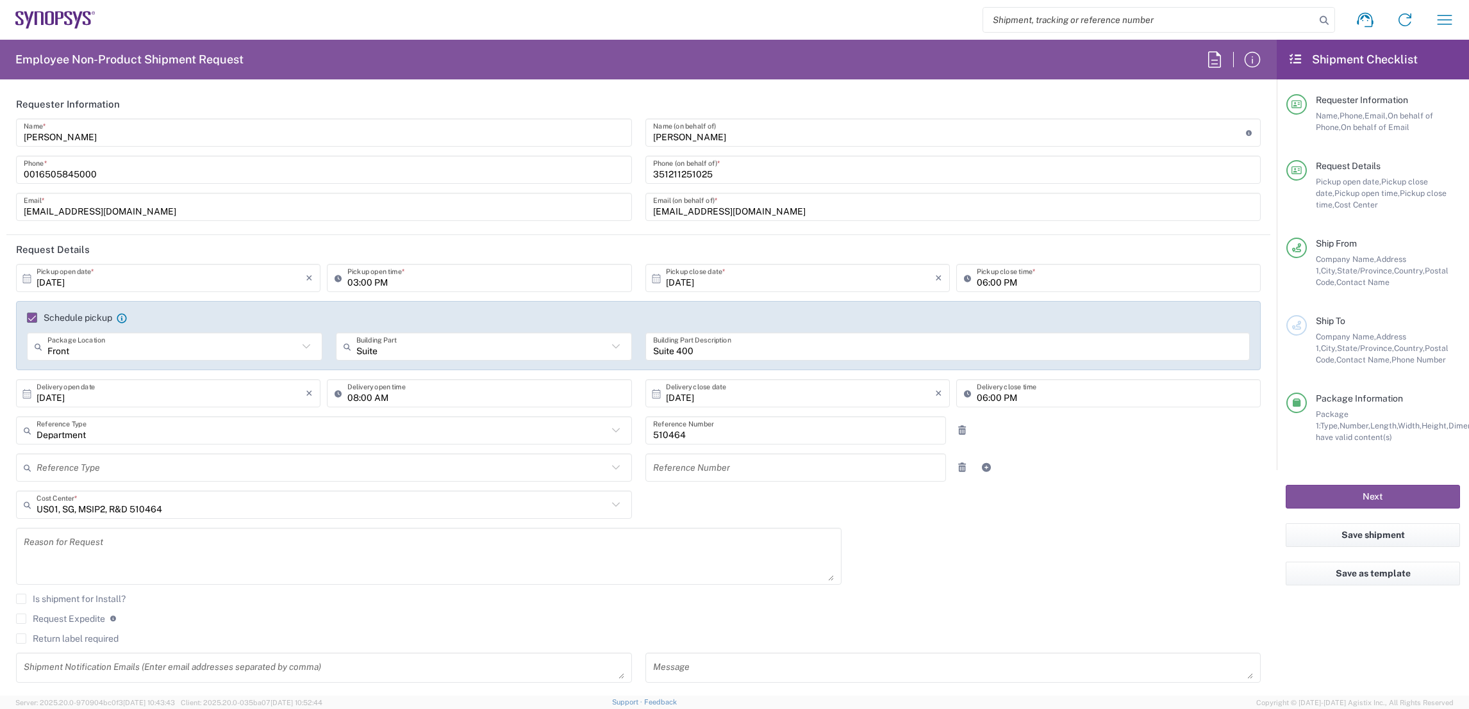
scroll to position [288, 0]
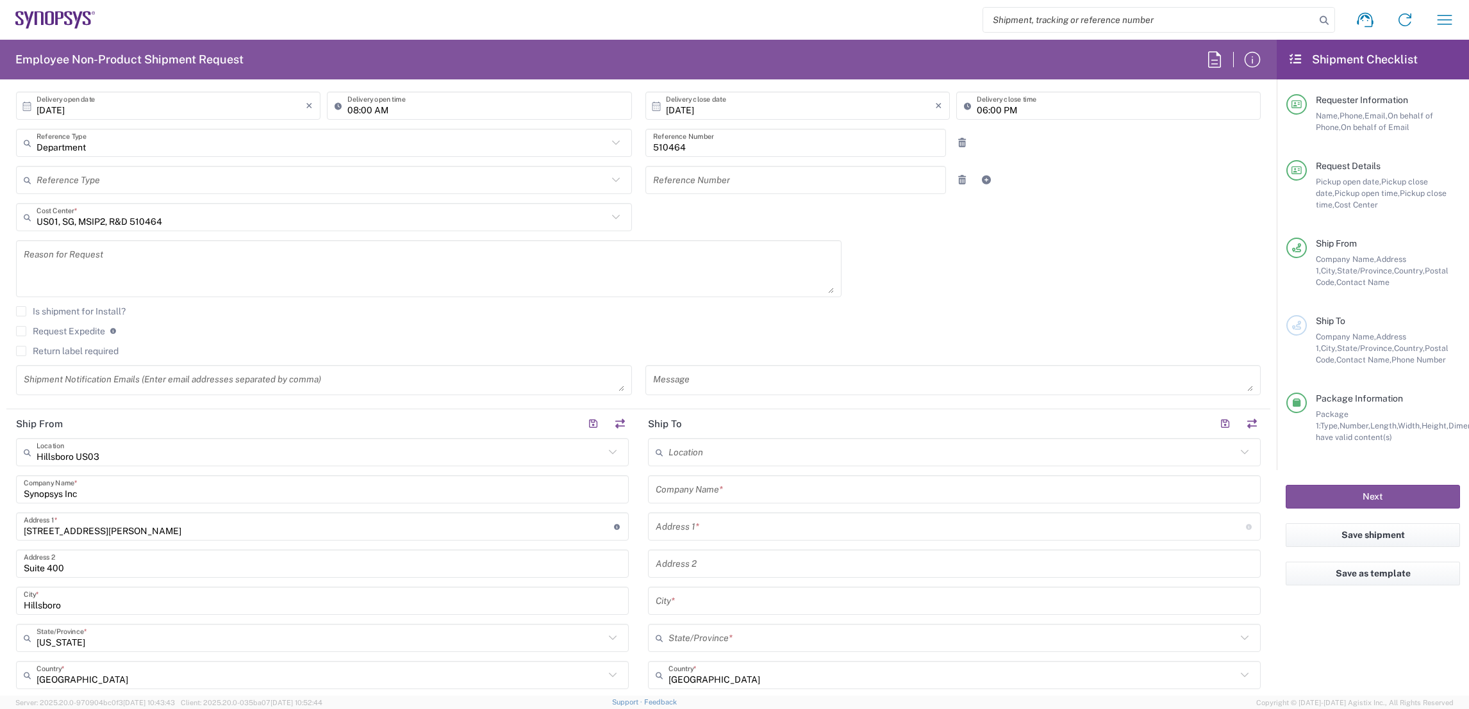
click at [784, 492] on input "text" at bounding box center [954, 490] width 597 height 22
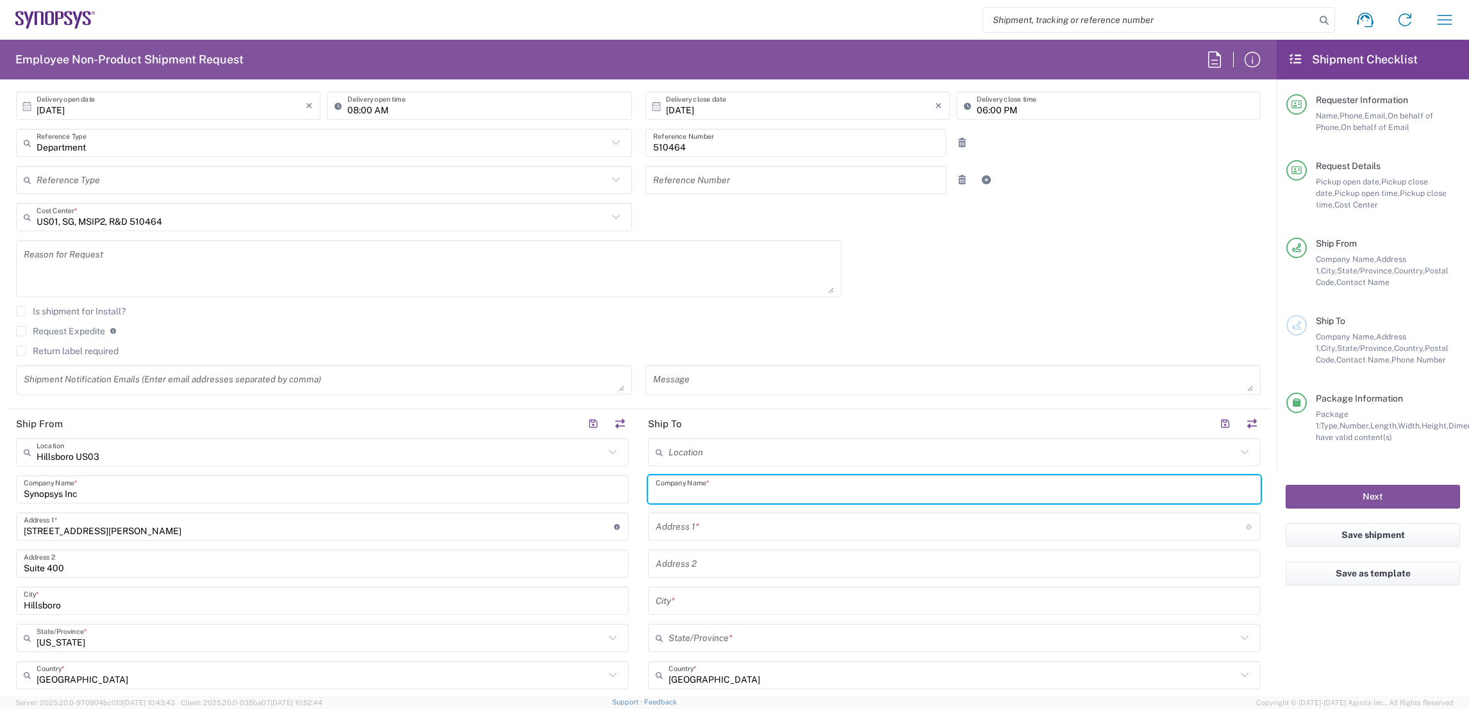
paste input "Kyocera International, Inc."
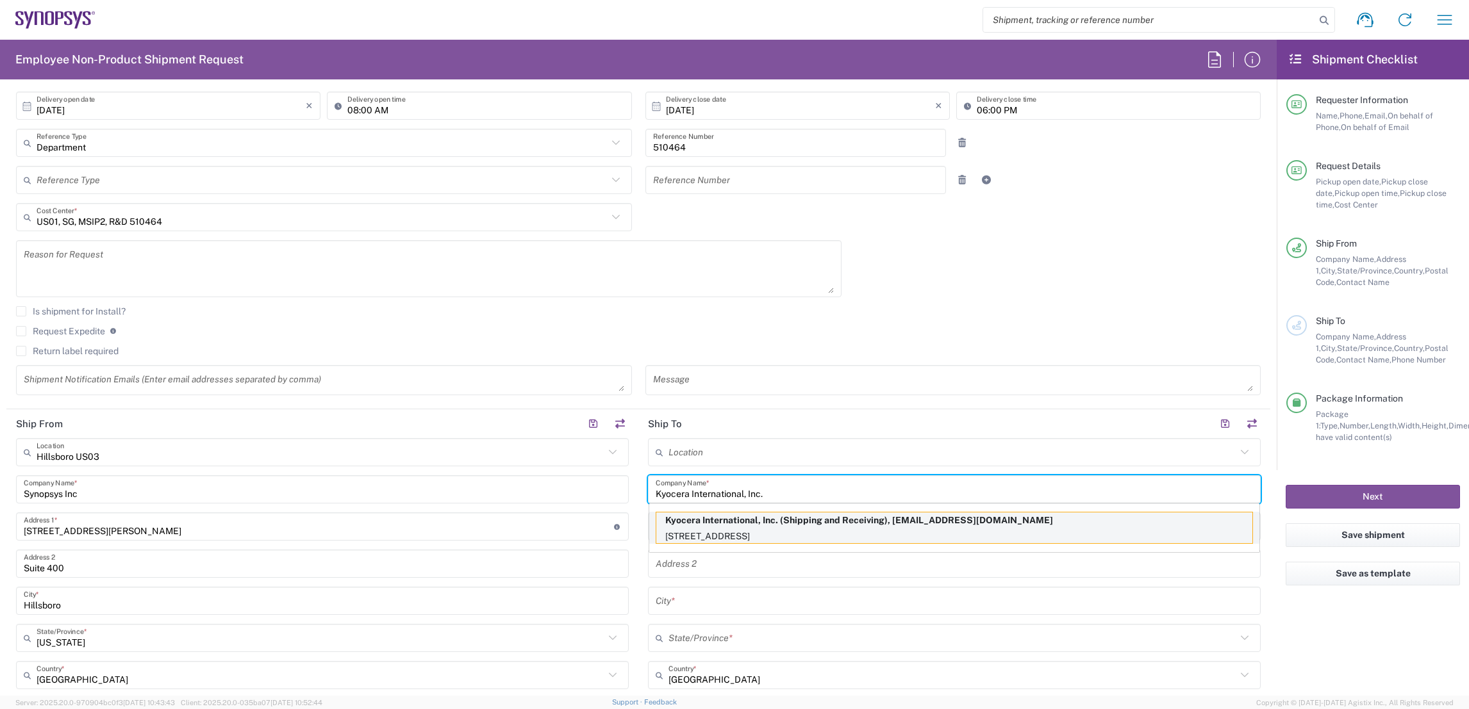
type input "Kyocera International, Inc."
click at [759, 525] on p "Kyocera International, Inc. (Shipping and Receiving), scshippingreceiving@kyoce…" at bounding box center [954, 521] width 596 height 16
type input "8611 Balboa Avenue"
type input "San Diego"
type input "California"
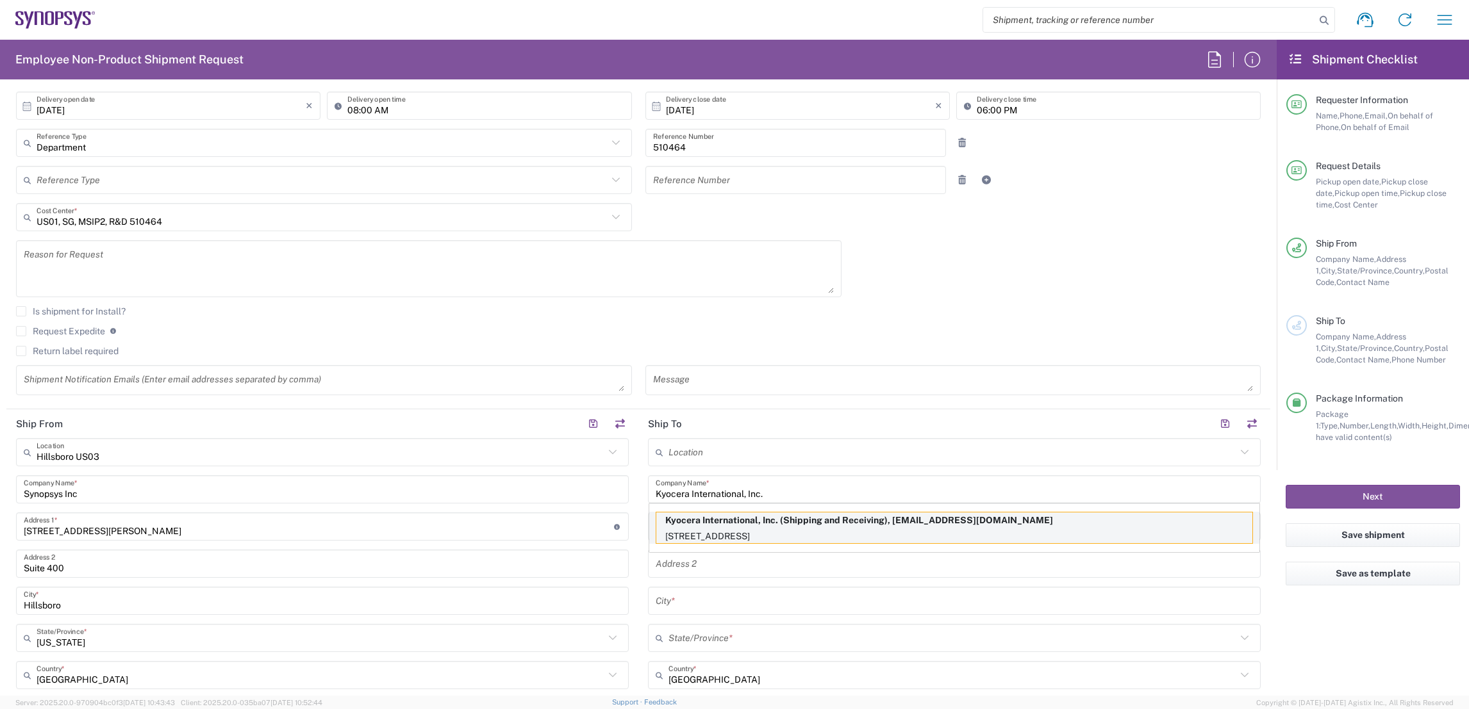
type input "92123"
type input "Shipping and Receiving"
type input "8585762600"
type input "scshippingreceiving@kyocera.com"
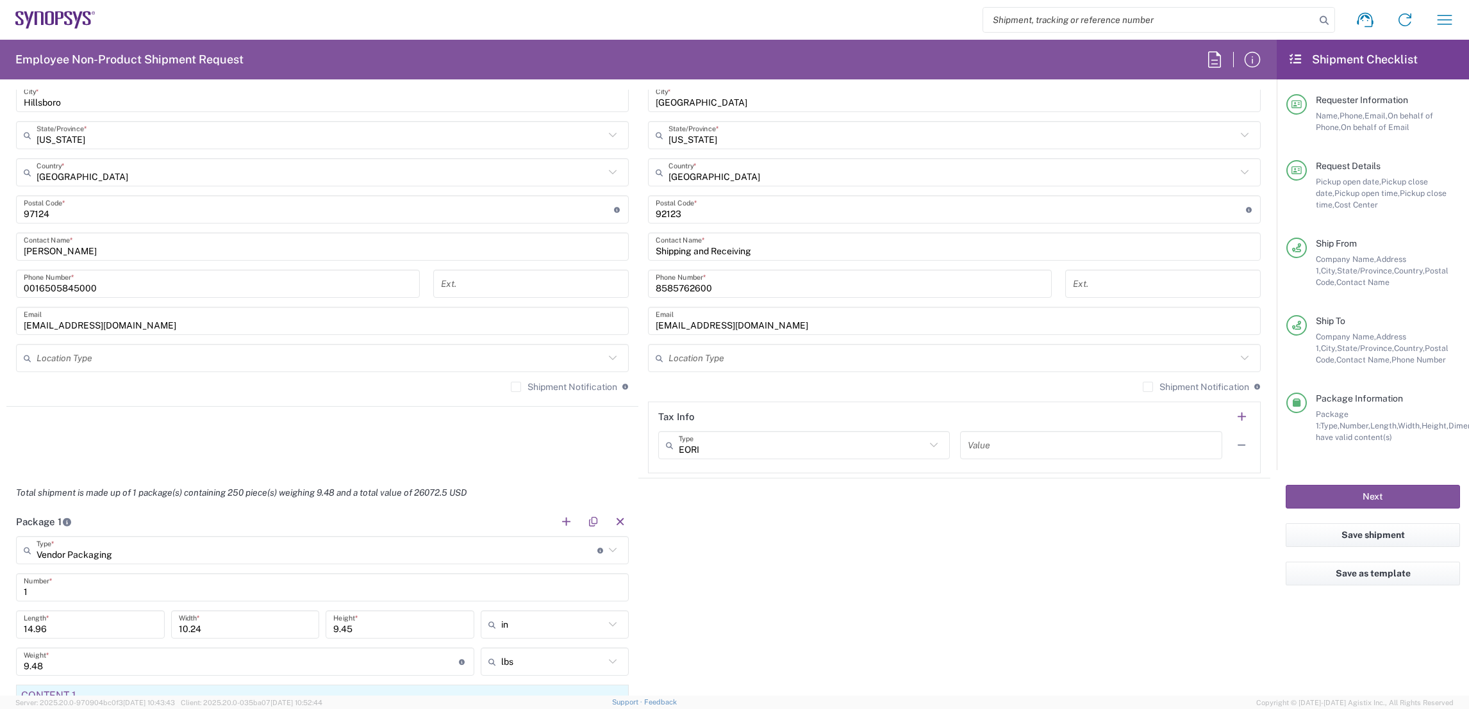
scroll to position [864, 0]
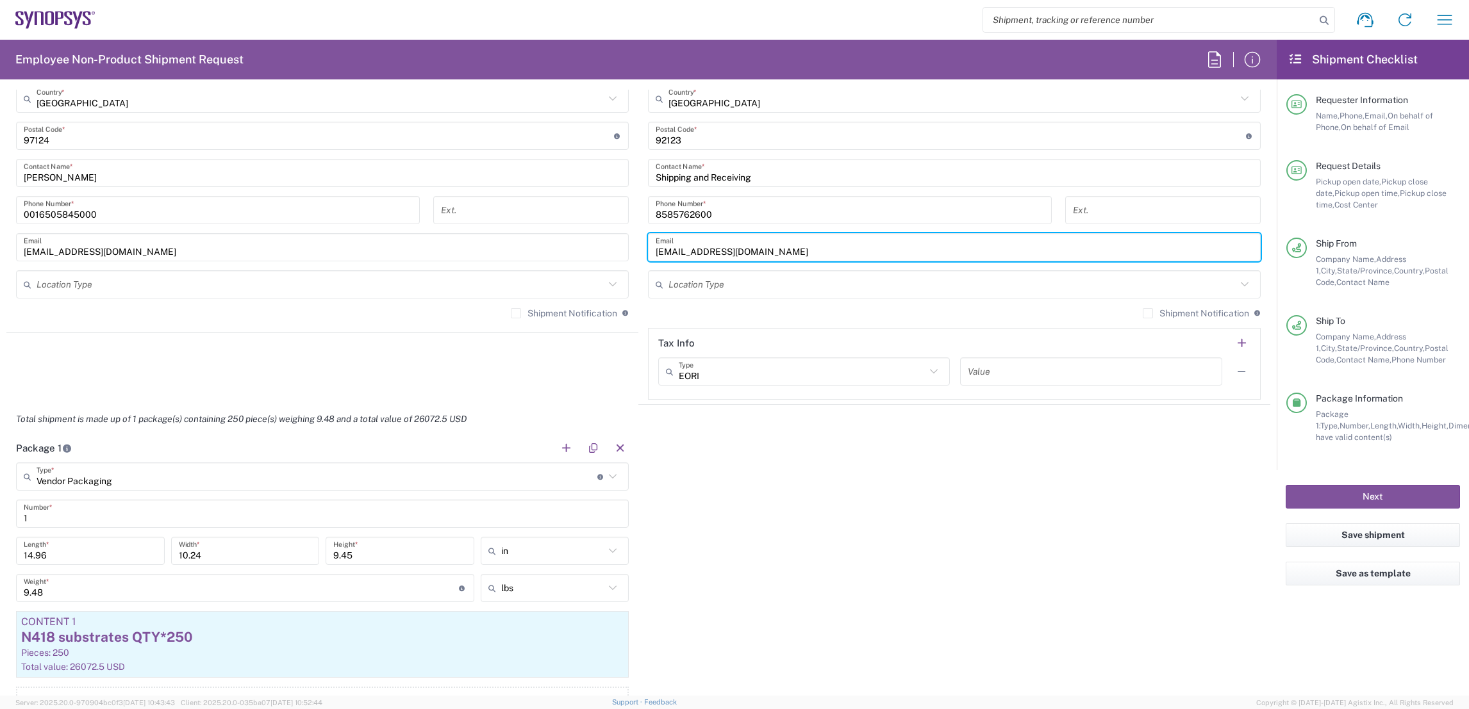
drag, startPoint x: 814, startPoint y: 249, endPoint x: 410, endPoint y: 253, distance: 403.7
click at [424, 253] on div "Ship From Hillsboro US03 Location Hillsboro US03 Aachen DE04 Agrate Brianza IT0…" at bounding box center [638, 119] width 1264 height 572
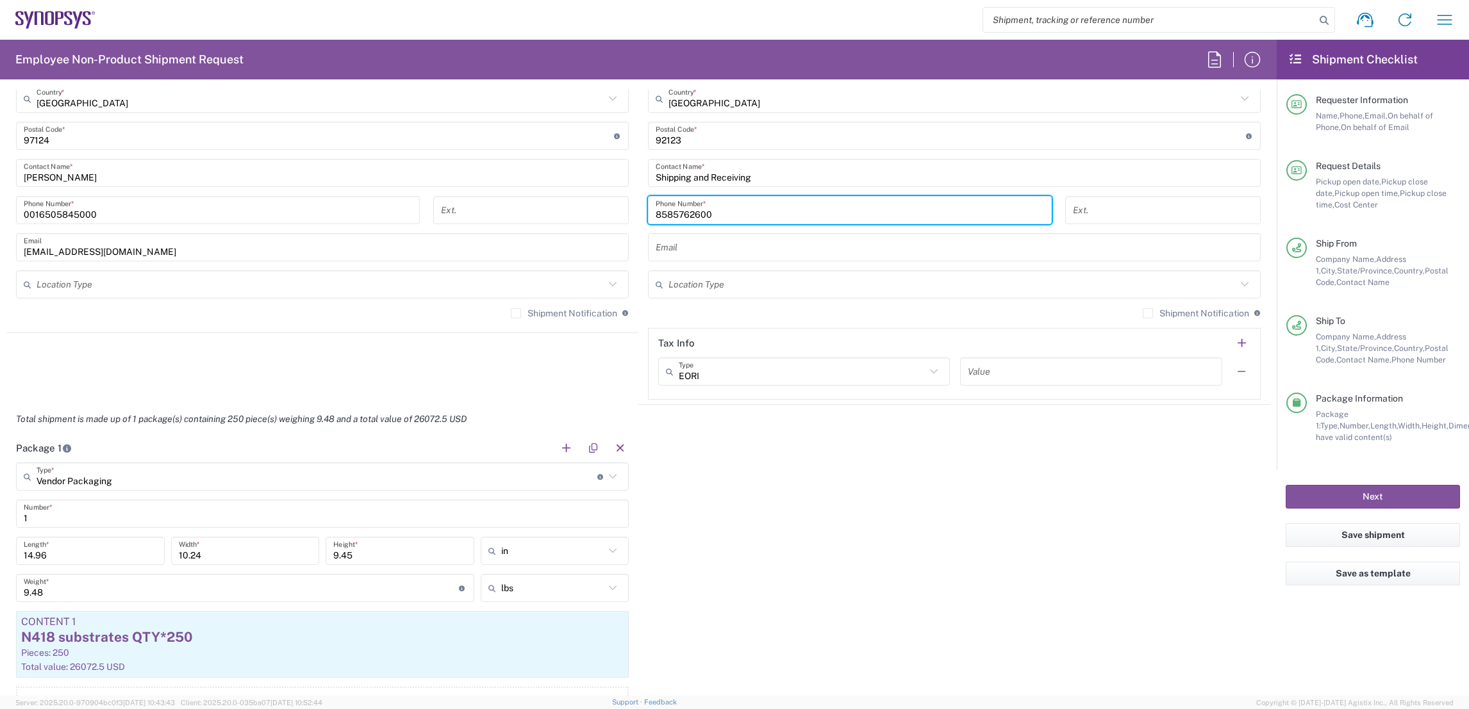
drag, startPoint x: 734, startPoint y: 205, endPoint x: 457, endPoint y: 202, distance: 276.8
click at [470, 202] on div "Ship From Hillsboro US03 Location Hillsboro US03 Aachen DE04 Agrate Brianza IT0…" at bounding box center [638, 119] width 1264 height 572
click at [688, 246] on input "text" at bounding box center [954, 247] width 597 height 22
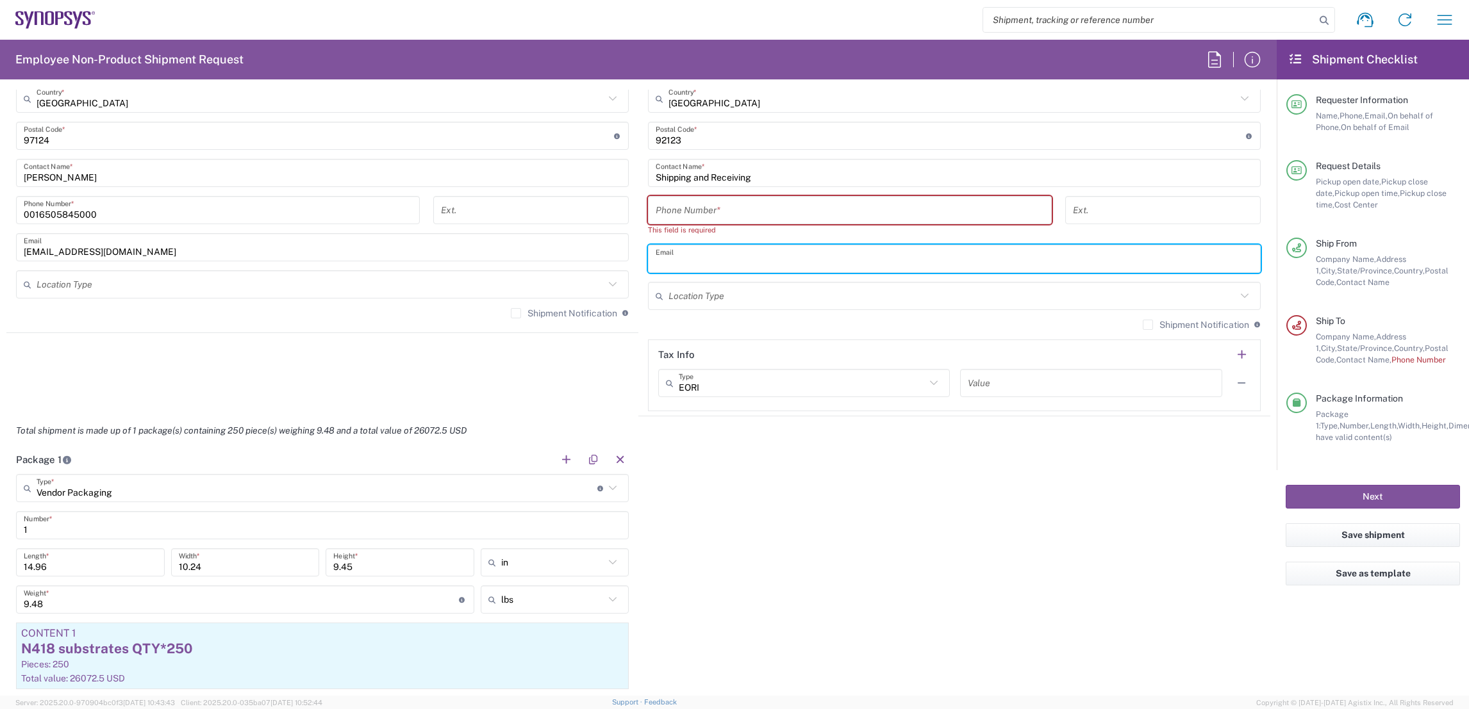
type input "angie.deberry@kyocera.com"
type input "Shipping & Receiving Shipping & Receiving"
type input "4086556641"
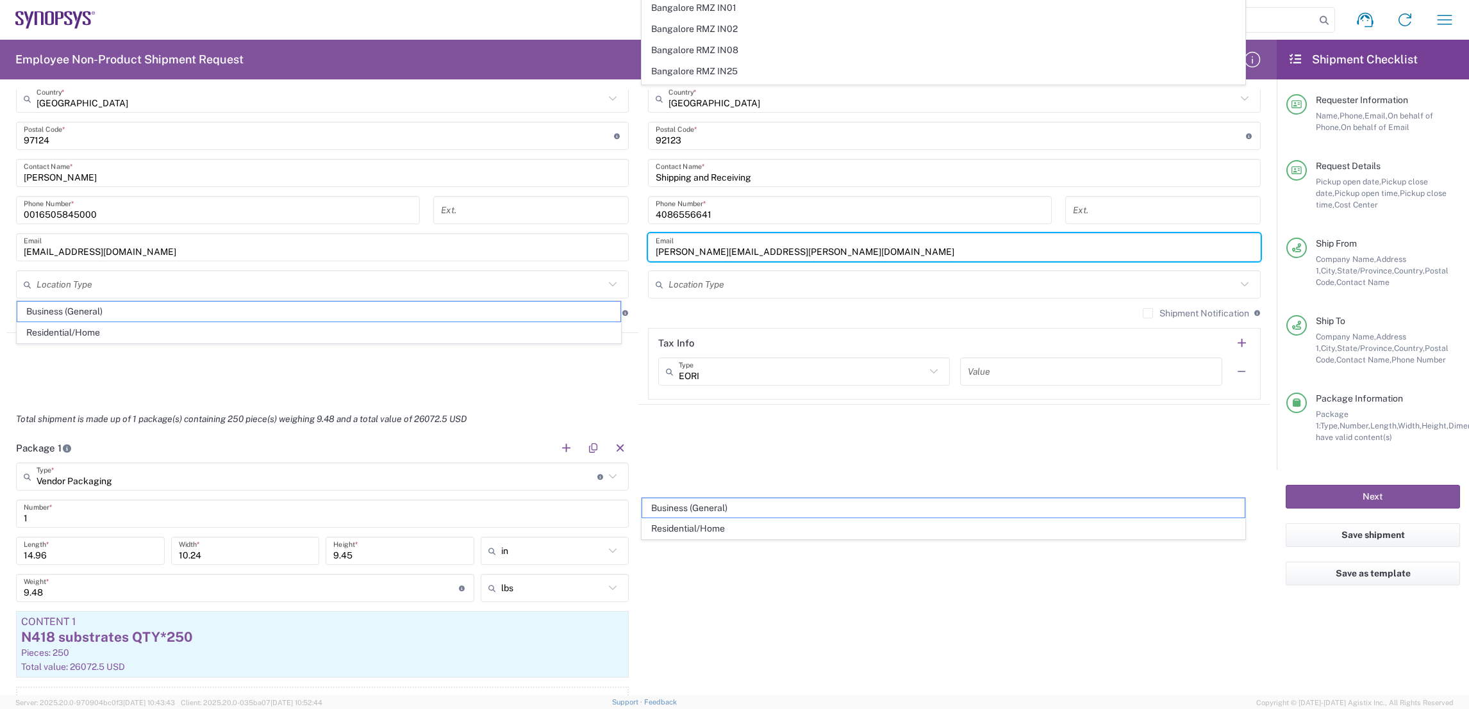
scroll to position [975, 0]
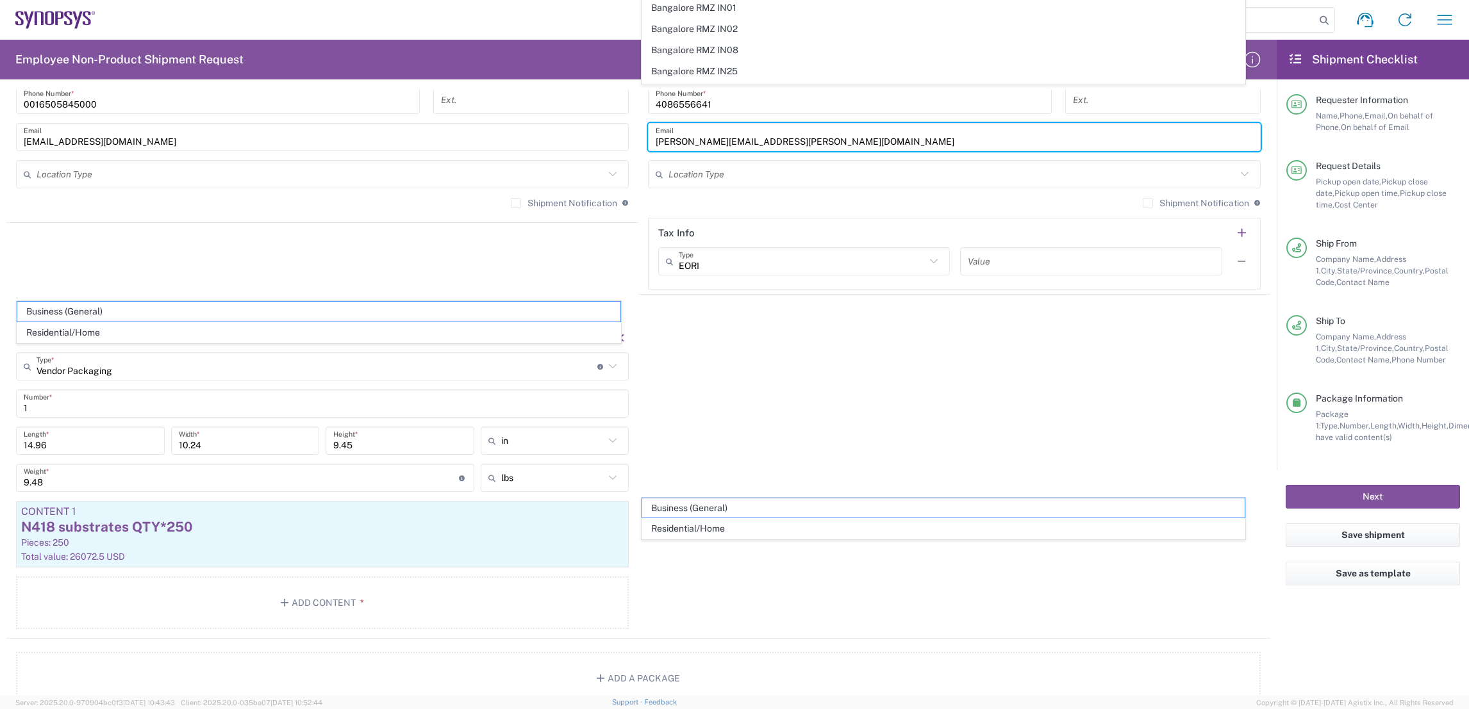
click at [615, 272] on agx-shipment-stop-widget "Ship From Hillsboro US03 Location Hillsboro US03 Aachen DE04 Agrate Brianza IT0…" at bounding box center [322, 9] width 632 height 572
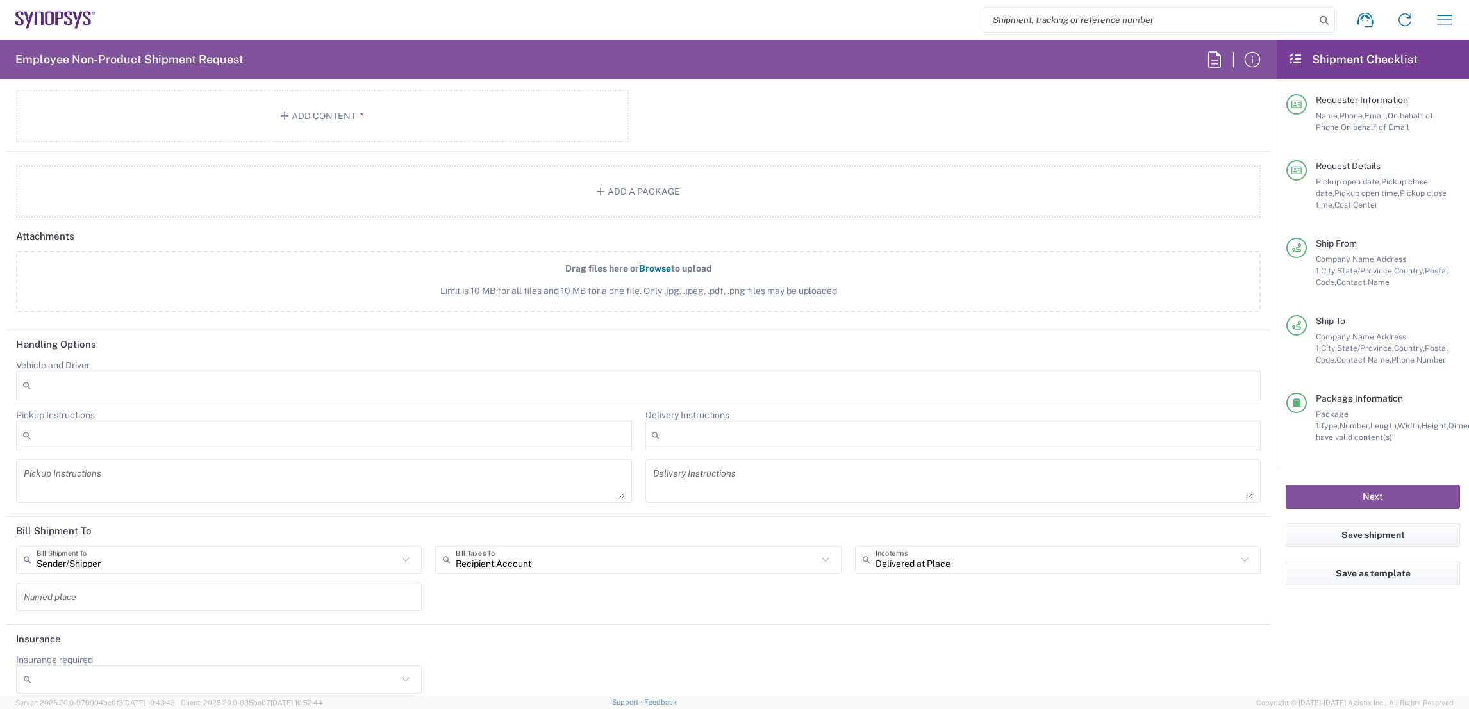
scroll to position [1471, 0]
click at [1391, 535] on button "Save shipment" at bounding box center [1372, 536] width 174 height 24
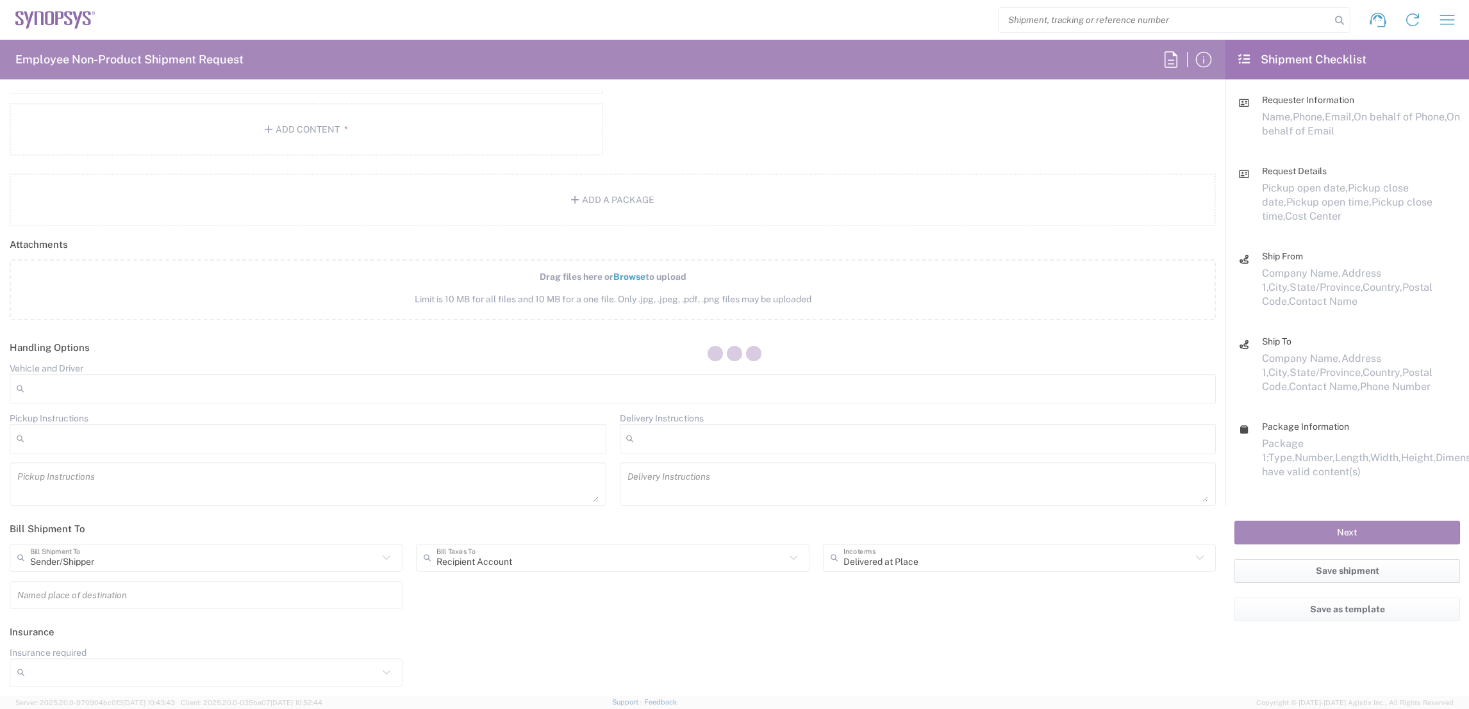
scroll to position [1423, 0]
